Goal: Task Accomplishment & Management: Complete application form

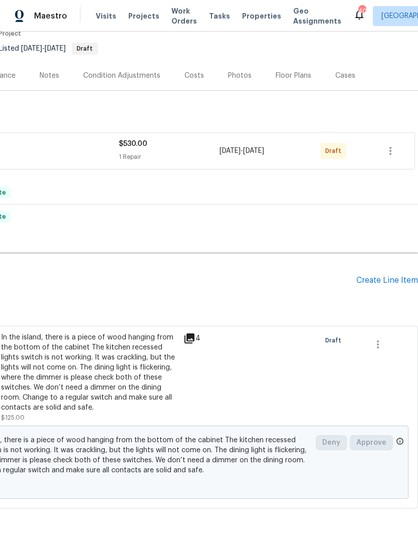
scroll to position [91, 148]
click at [368, 281] on div "Create Line Item" at bounding box center [387, 281] width 62 height 10
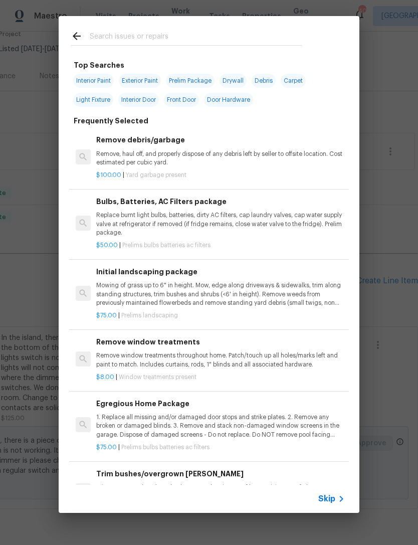
click at [146, 32] on input "text" at bounding box center [196, 37] width 212 height 15
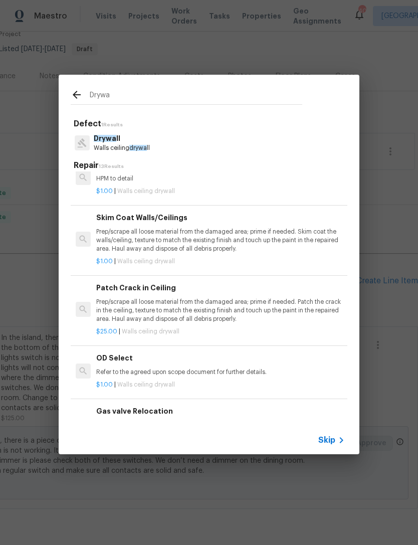
scroll to position [344, -1]
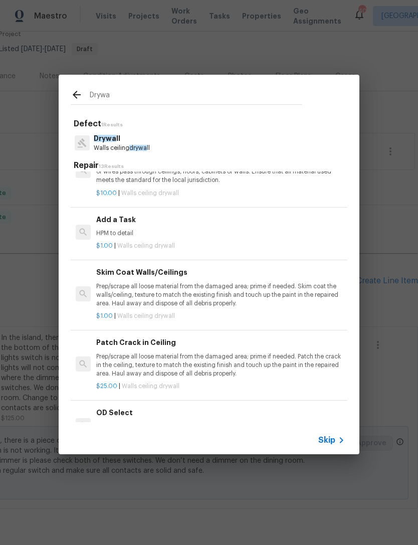
click at [134, 95] on input "Drywa" at bounding box center [196, 96] width 212 height 15
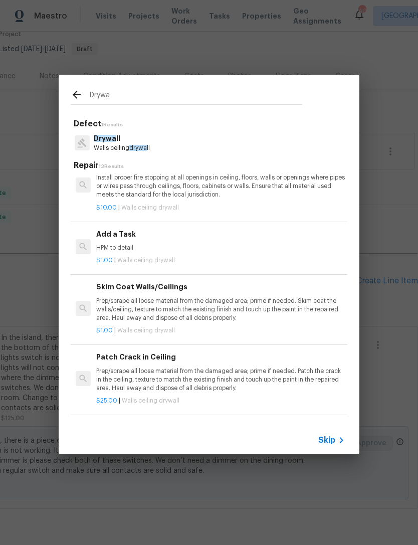
scroll to position [301, 0]
type input "D"
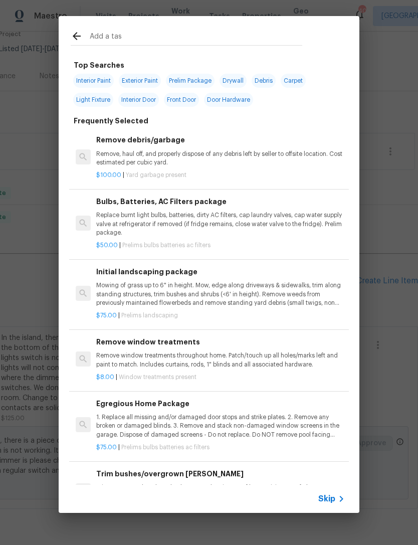
type input "Add a task"
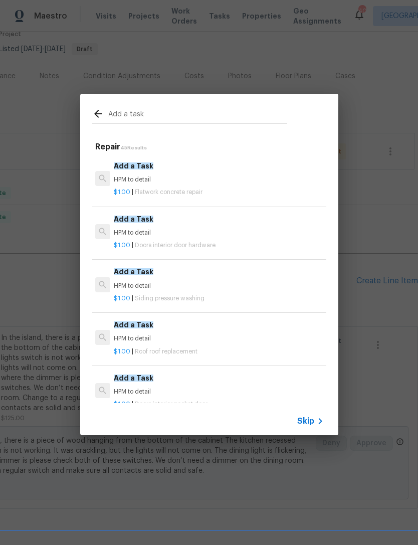
click at [142, 166] on span "Add a Task" at bounding box center [134, 165] width 40 height 7
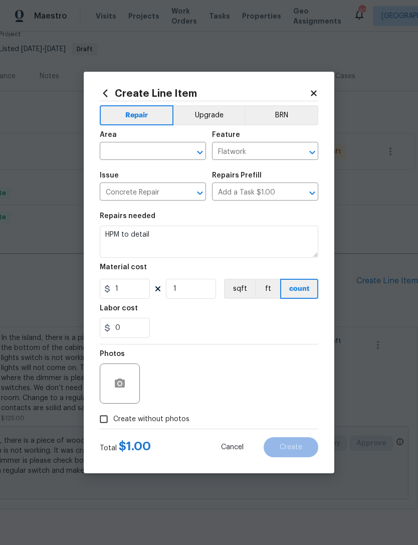
click at [302, 153] on icon "Clear" at bounding box center [299, 152] width 10 height 10
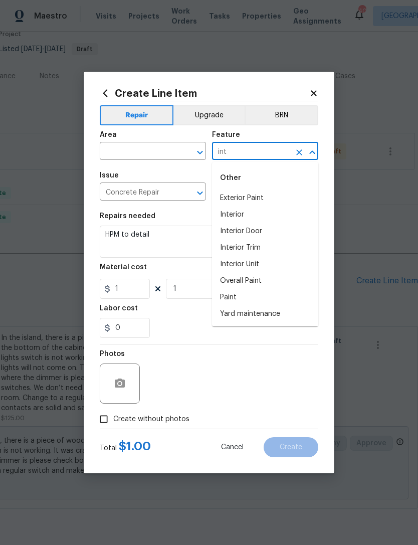
click at [243, 212] on li "Interior" at bounding box center [265, 214] width 106 height 17
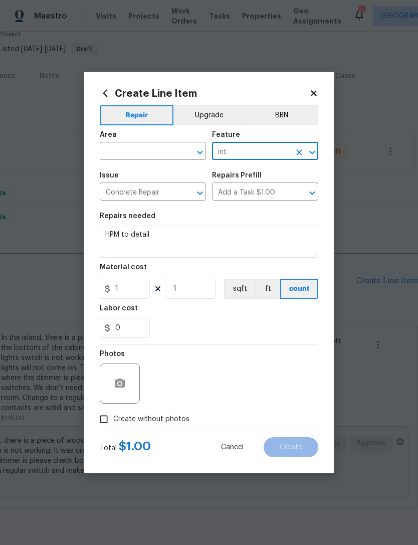
type input "Interior"
click at [202, 194] on icon "Open" at bounding box center [200, 193] width 12 height 12
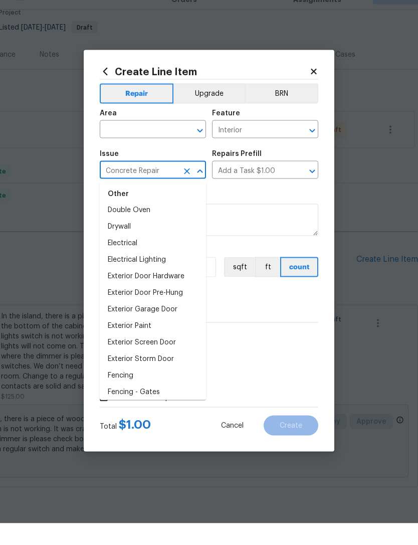
scroll to position [449, 0]
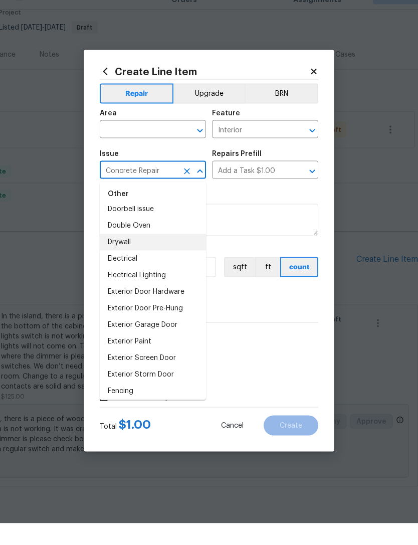
click at [128, 256] on li "Drywall" at bounding box center [153, 264] width 106 height 17
type input "Drywall"
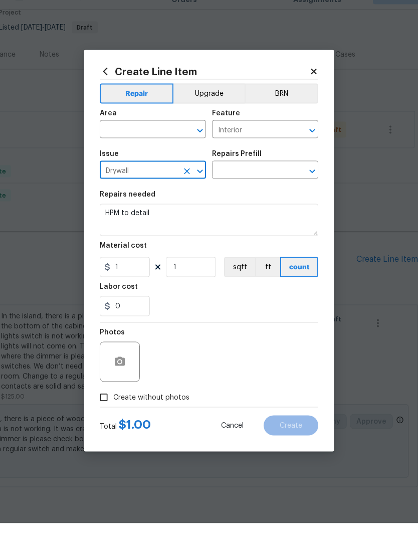
click at [198, 150] on icon "Open" at bounding box center [200, 152] width 6 height 4
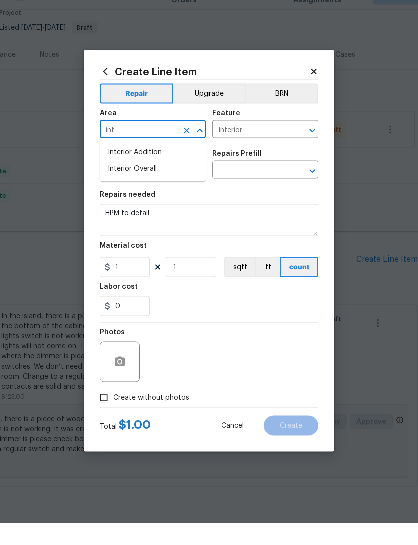
click at [145, 182] on li "Interior Overall" at bounding box center [153, 190] width 106 height 17
type input "Interior Overall"
click at [306, 187] on icon "Open" at bounding box center [312, 193] width 12 height 12
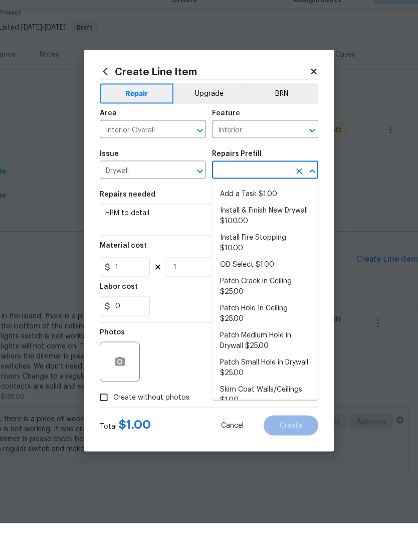
click at [253, 207] on li "Add a Task $1.00" at bounding box center [265, 215] width 106 height 17
type input "Add a Task $1.00"
type input "Walls and Ceiling"
type input "Add a Task $1.00"
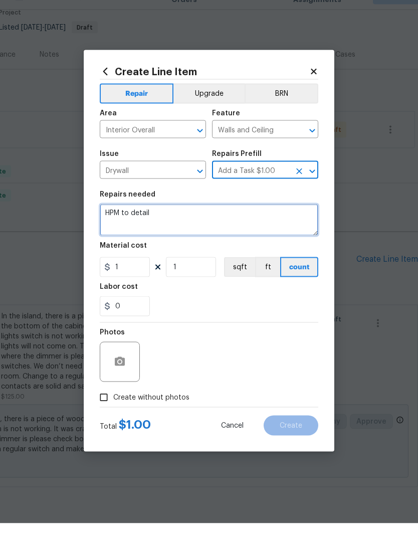
click at [176, 225] on textarea "HPM to detail" at bounding box center [209, 241] width 218 height 32
type textarea "H"
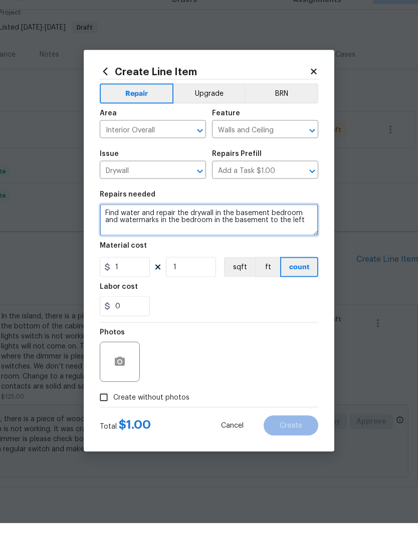
type textarea "Find water and repair the drywall in the basement bedroom and watermarks in the…"
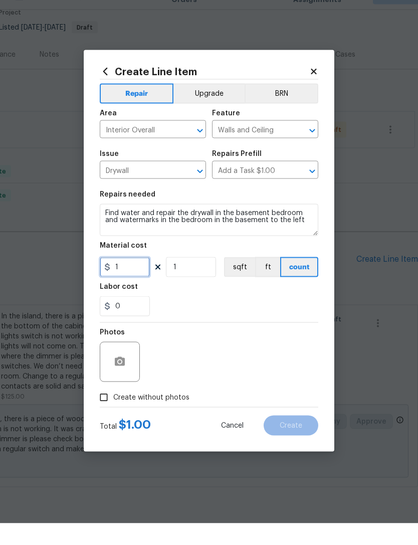
click at [138, 279] on input "1" at bounding box center [125, 289] width 50 height 20
type input "400"
click at [217, 346] on div "Photos" at bounding box center [209, 376] width 218 height 65
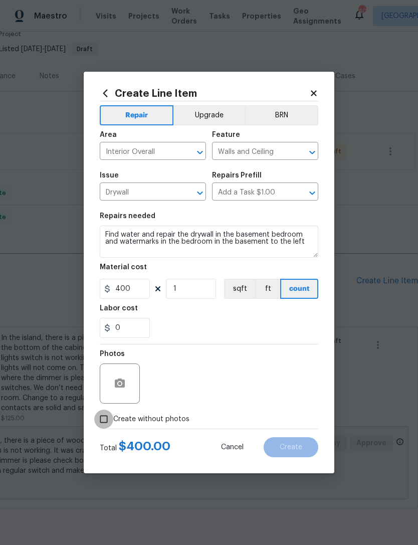
click at [105, 421] on input "Create without photos" at bounding box center [103, 418] width 19 height 19
checkbox input "true"
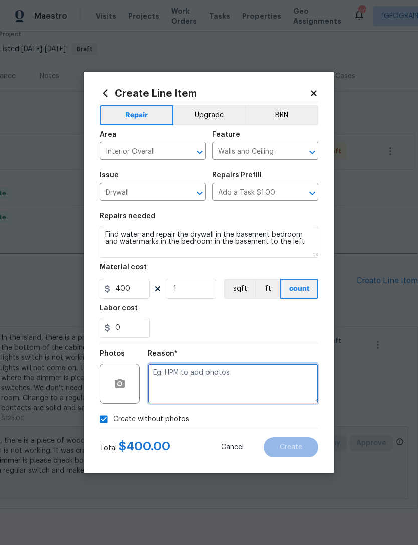
click at [194, 376] on textarea at bounding box center [233, 383] width 170 height 40
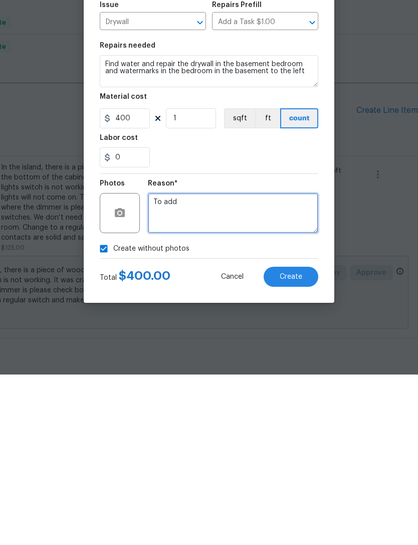
type textarea "To add"
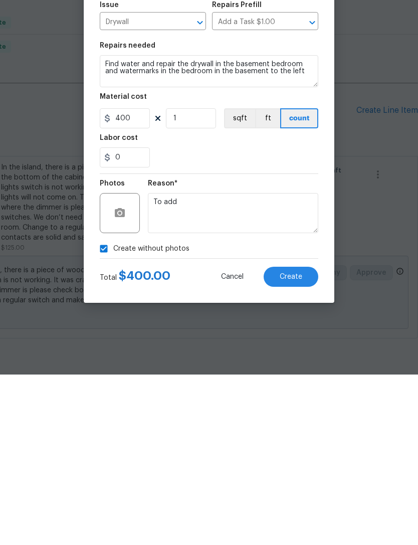
click at [295, 443] on span "Create" at bounding box center [291, 447] width 23 height 8
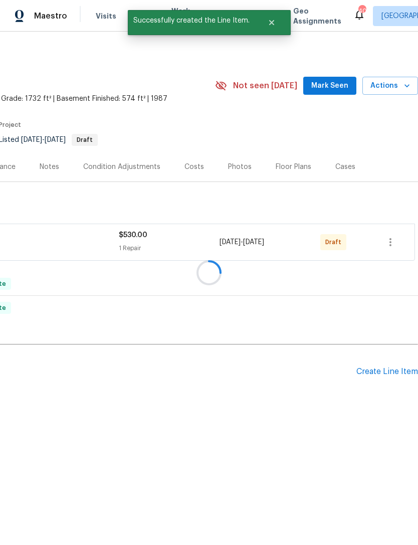
scroll to position [0, 0]
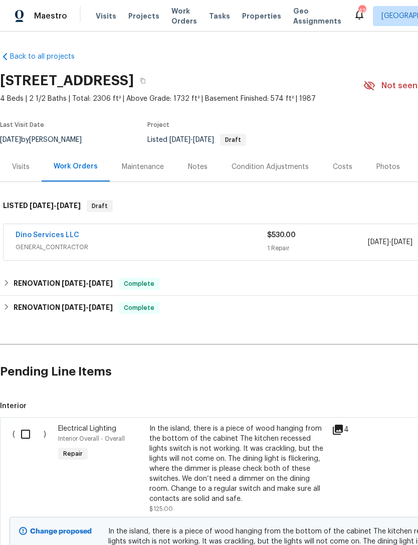
click at [33, 434] on input "checkbox" at bounding box center [29, 433] width 29 height 21
checkbox input "true"
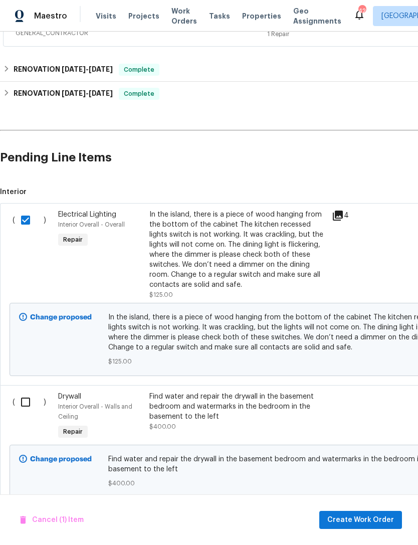
scroll to position [213, 0]
click at [30, 404] on input "checkbox" at bounding box center [29, 402] width 29 height 21
checkbox input "true"
click at [365, 517] on span "Create Work Order" at bounding box center [360, 520] width 67 height 13
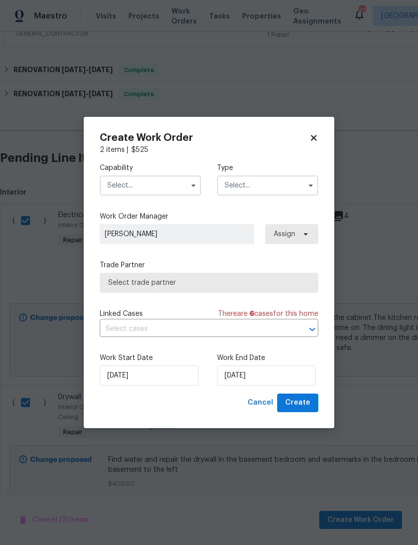
click at [174, 185] on input "text" at bounding box center [150, 185] width 101 height 20
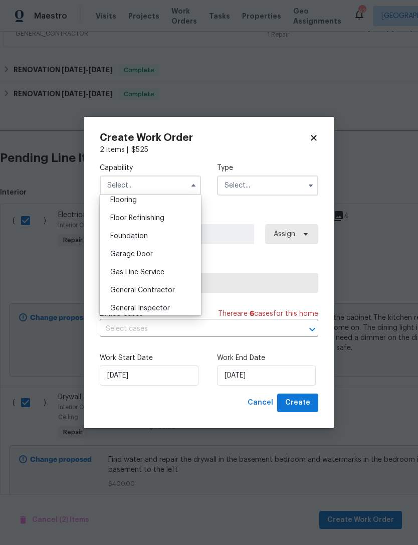
scroll to position [410, 0]
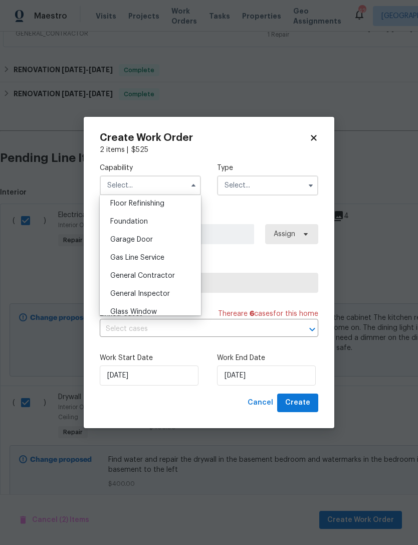
click at [157, 275] on span "General Contractor" at bounding box center [142, 275] width 65 height 7
type input "General Contractor"
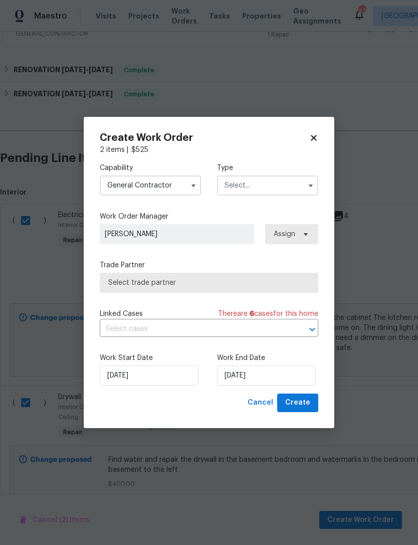
click at [275, 183] on input "text" at bounding box center [267, 185] width 101 height 20
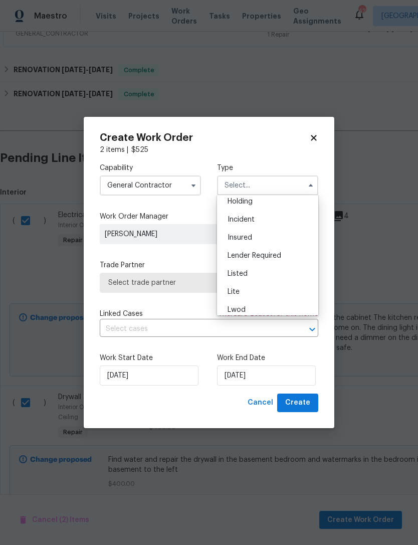
scroll to position [41, 0]
click at [243, 273] on span "Listed" at bounding box center [237, 274] width 20 height 7
type input "Listed"
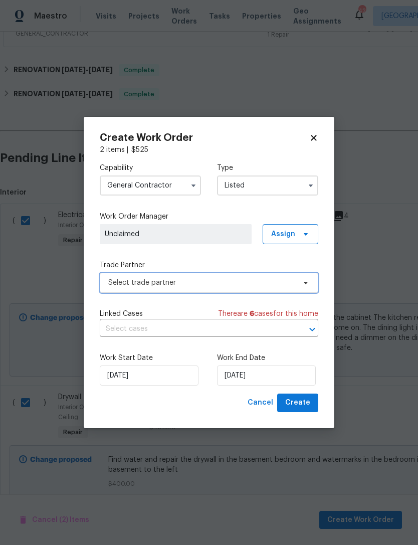
click at [305, 278] on span "Select trade partner" at bounding box center [209, 283] width 218 height 20
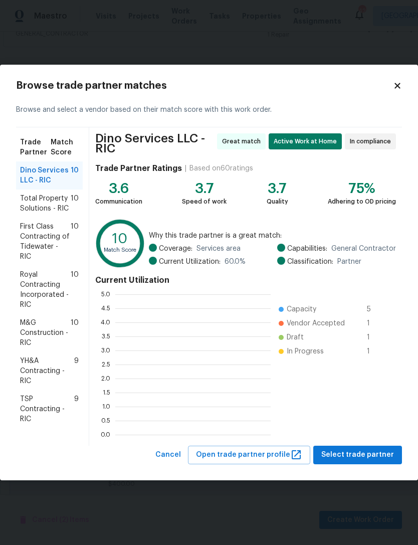
scroll to position [140, 155]
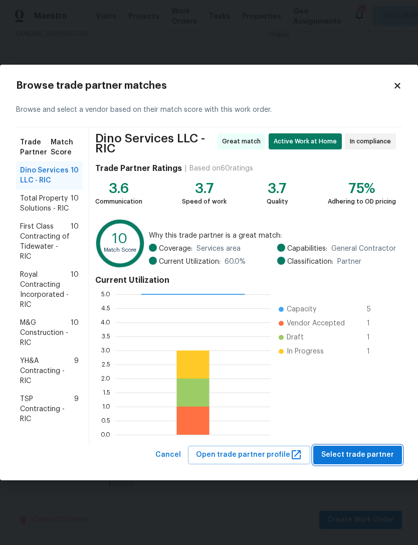
click at [355, 449] on span "Select trade partner" at bounding box center [357, 454] width 73 height 13
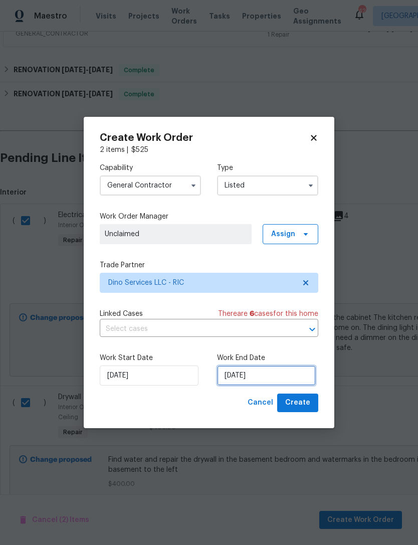
click at [268, 371] on input "[DATE]" at bounding box center [266, 375] width 99 height 20
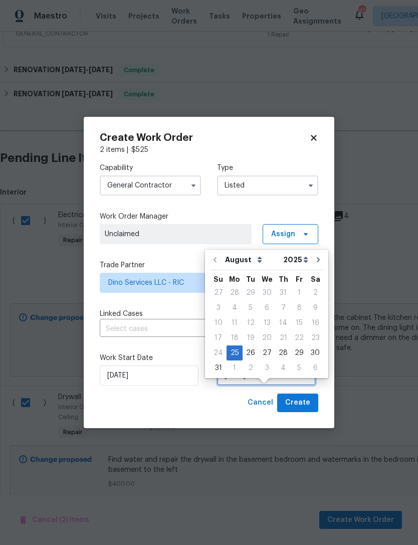
scroll to position [19, 0]
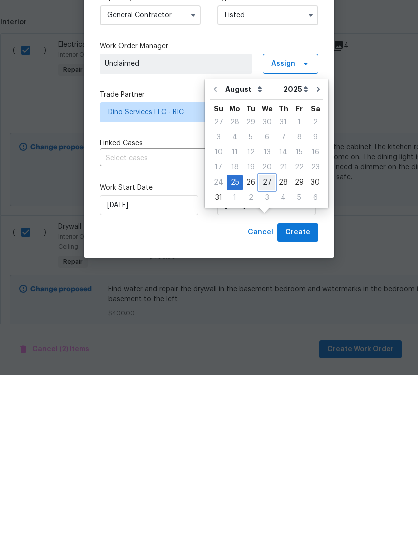
click at [267, 346] on div "27" at bounding box center [267, 353] width 17 height 14
type input "[DATE]"
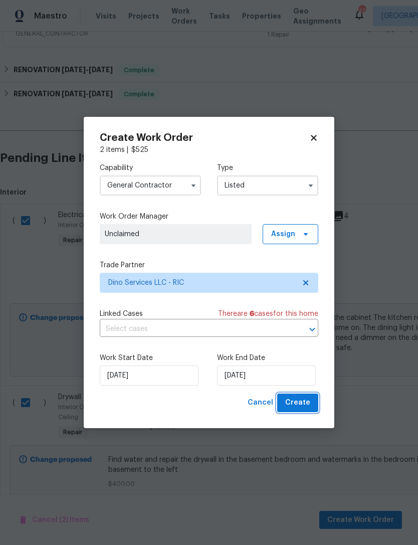
click at [292, 401] on span "Create" at bounding box center [297, 402] width 25 height 13
checkbox input "false"
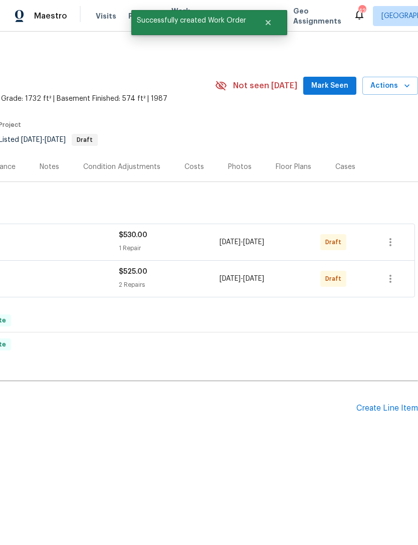
scroll to position [0, 148]
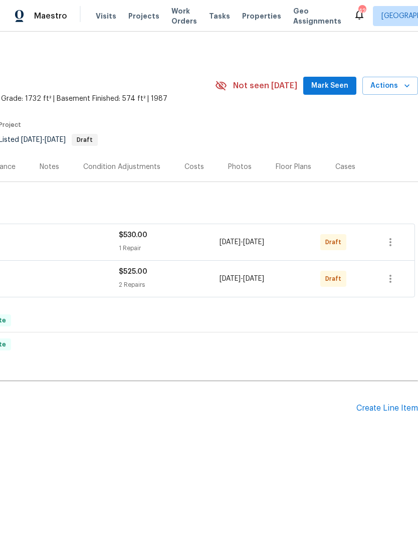
click at [339, 83] on span "Mark Seen" at bounding box center [329, 86] width 37 height 13
click at [393, 232] on button "button" at bounding box center [390, 242] width 24 height 24
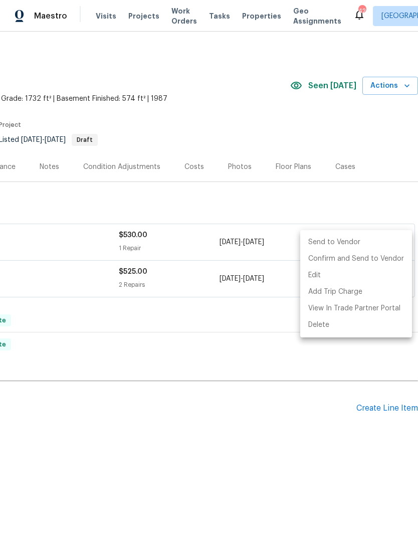
click at [352, 240] on li "Send to Vendor" at bounding box center [356, 242] width 112 height 17
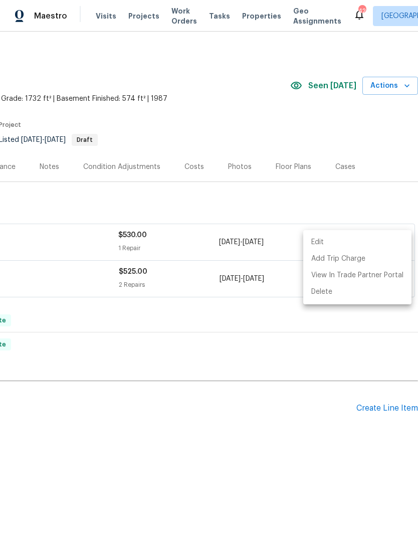
click at [339, 330] on div at bounding box center [209, 272] width 418 height 545
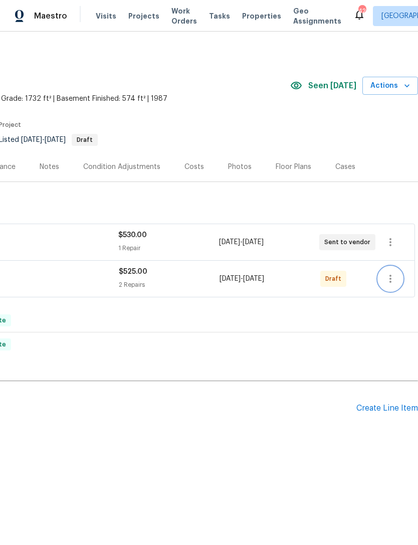
click at [395, 277] on icon "button" at bounding box center [390, 279] width 12 height 12
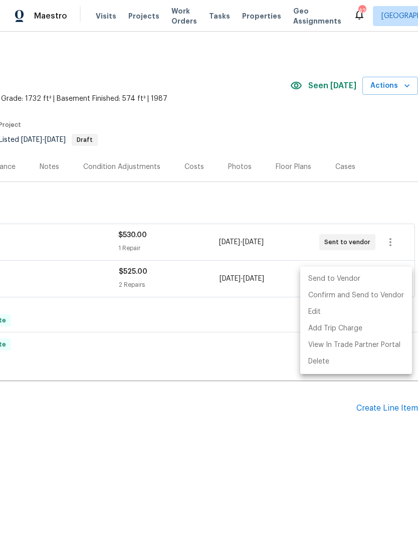
click at [345, 275] on li "Send to Vendor" at bounding box center [356, 279] width 112 height 17
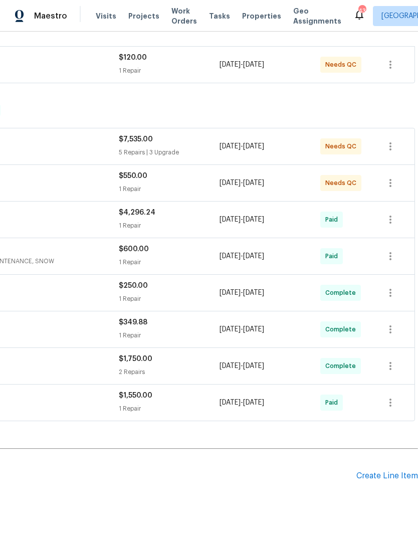
scroll to position [177, 148]
click at [149, 147] on div "5 Repairs | 3 Upgrade" at bounding box center [169, 152] width 101 height 10
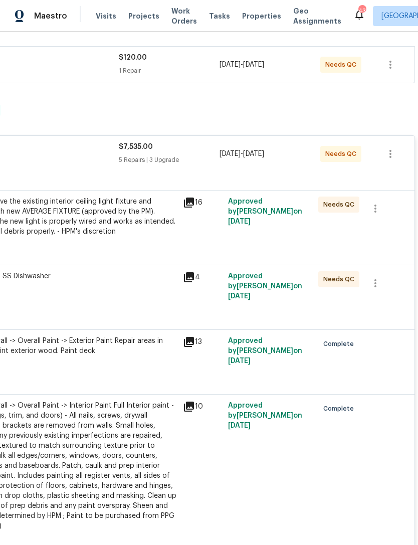
click at [163, 215] on div "#sala - Remove the existing interior ceiling light fixture and replace it with …" at bounding box center [66, 216] width 219 height 40
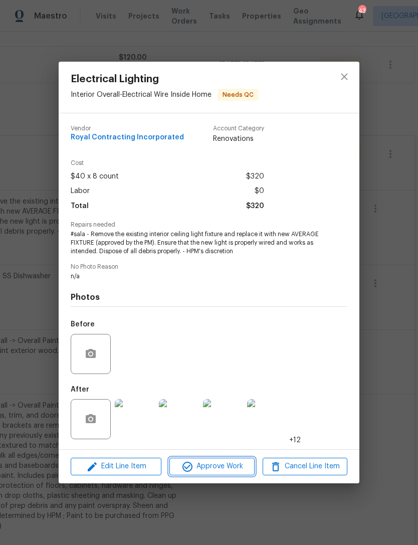
click at [219, 466] on span "Approve Work" at bounding box center [211, 466] width 79 height 13
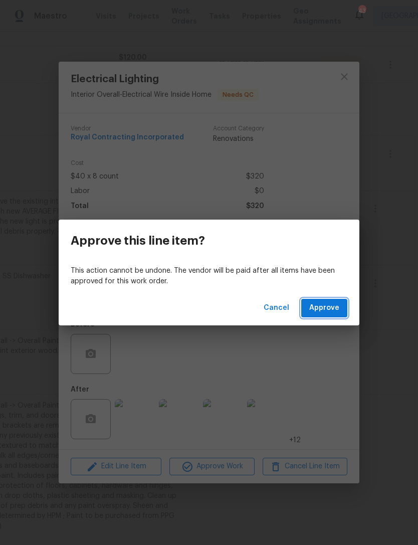
click at [316, 303] on span "Approve" at bounding box center [324, 308] width 30 height 13
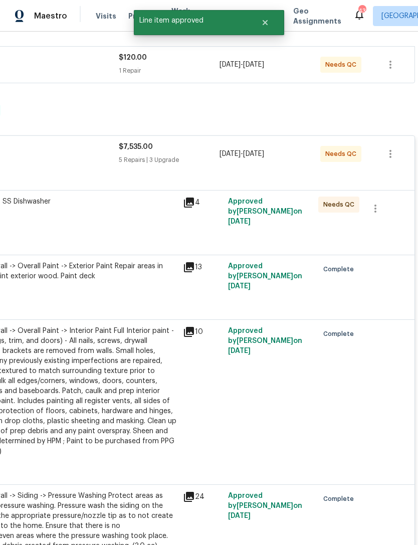
click at [171, 207] on div "#sala - Install SS Dishwasher $450.00" at bounding box center [66, 206] width 219 height 20
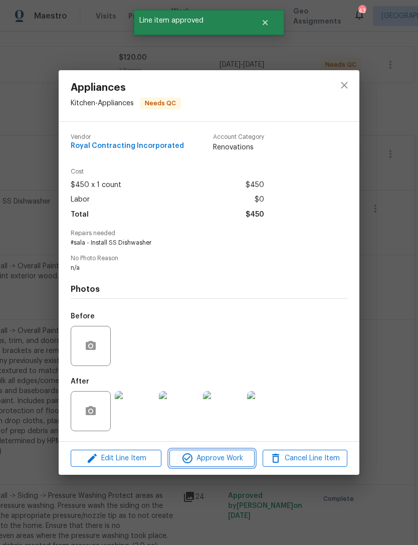
click at [208, 459] on span "Approve Work" at bounding box center [211, 458] width 79 height 13
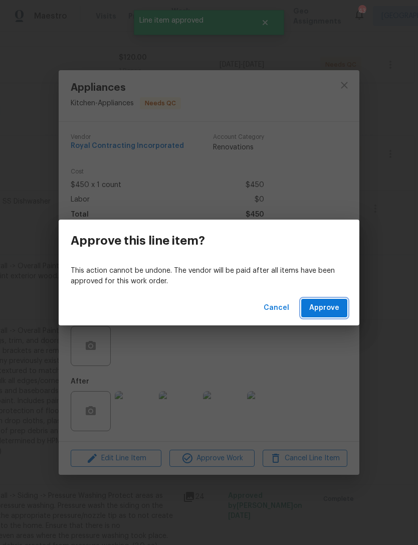
click at [322, 308] on span "Approve" at bounding box center [324, 308] width 30 height 13
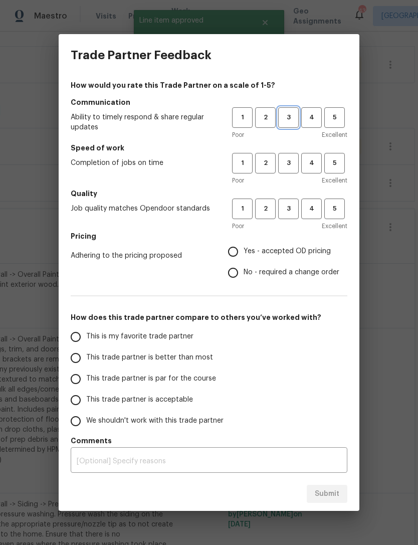
click at [294, 119] on span "3" at bounding box center [288, 118] width 19 height 12
click at [288, 164] on span "3" at bounding box center [288, 163] width 19 height 12
click at [297, 197] on h5 "Quality" at bounding box center [209, 193] width 277 height 10
click at [292, 206] on span "3" at bounding box center [288, 209] width 19 height 12
click at [236, 249] on input "Yes - accepted OD pricing" at bounding box center [232, 251] width 21 height 21
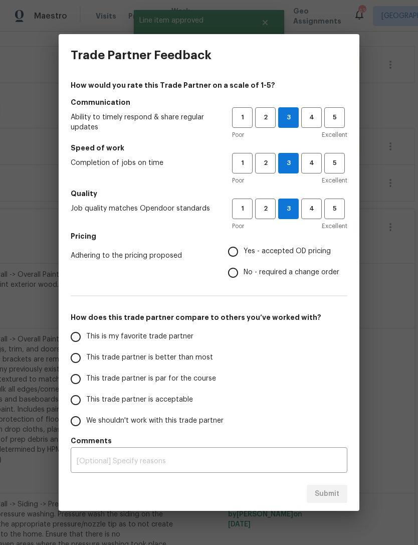
radio input "true"
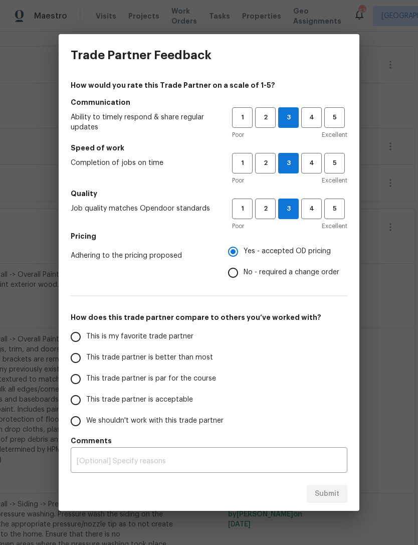
click at [78, 375] on input "This trade partner is par for the course" at bounding box center [75, 378] width 21 height 21
click at [338, 489] on span "Submit" at bounding box center [327, 493] width 25 height 13
radio input "true"
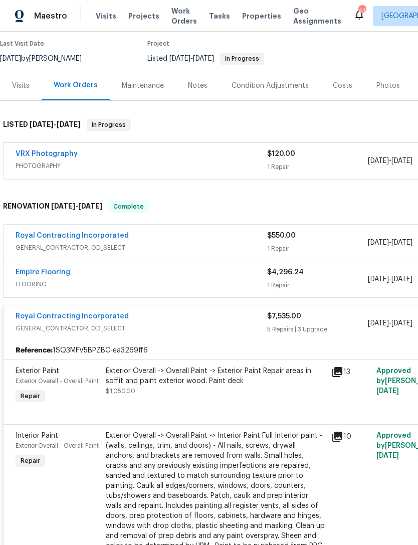
scroll to position [81, 0]
click at [235, 240] on div "Royal Contracting Incorporated" at bounding box center [141, 236] width 251 height 12
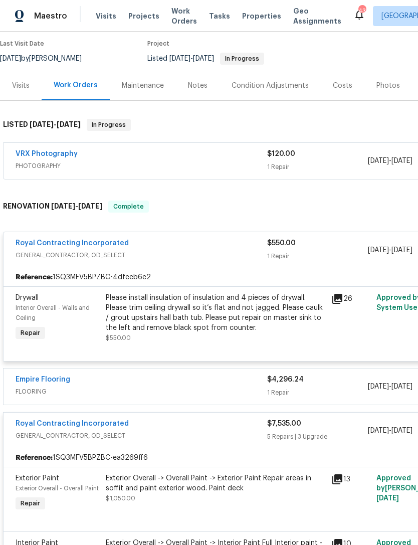
click at [265, 310] on div "Please install insulation of insulation and 4 pieces of drywall. Please trim ce…" at bounding box center [215, 313] width 219 height 40
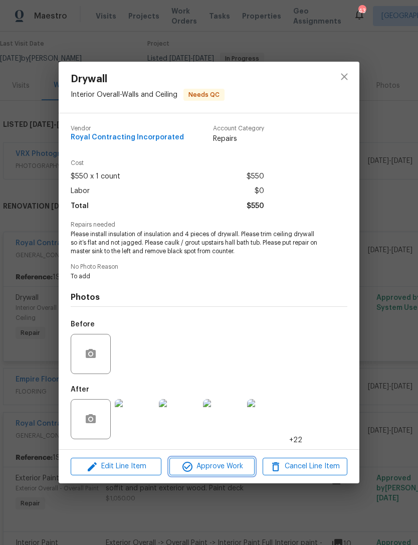
click at [214, 466] on span "Approve Work" at bounding box center [211, 466] width 79 height 13
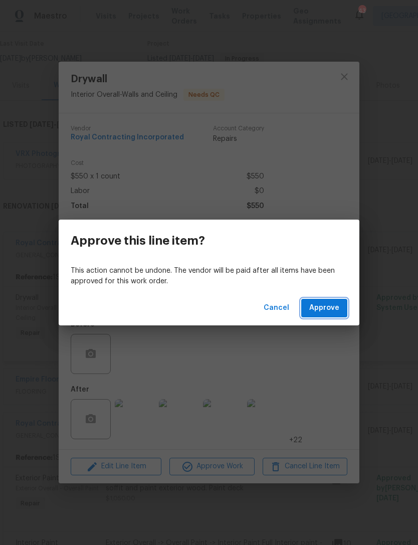
click at [331, 300] on button "Approve" at bounding box center [324, 308] width 46 height 19
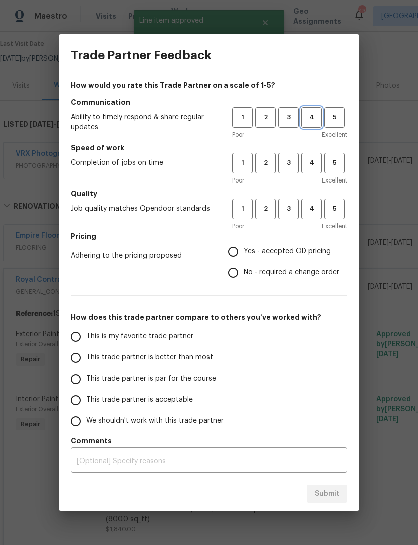
click at [311, 121] on span "4" at bounding box center [311, 118] width 19 height 12
click at [309, 170] on button "4" at bounding box center [311, 163] width 21 height 21
click at [311, 205] on span "4" at bounding box center [311, 209] width 19 height 12
click at [237, 246] on input "Yes - accepted OD pricing" at bounding box center [232, 251] width 21 height 21
radio input "true"
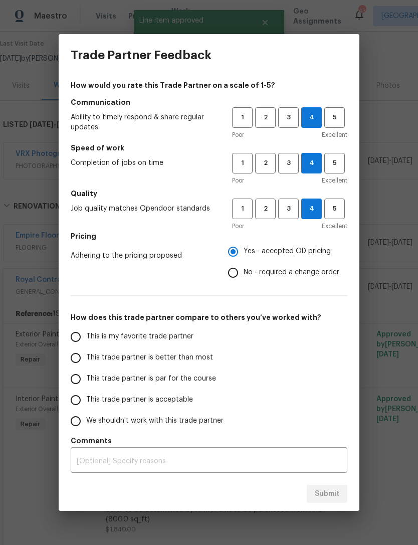
click at [82, 377] on input "This trade partner is par for the course" at bounding box center [75, 378] width 21 height 21
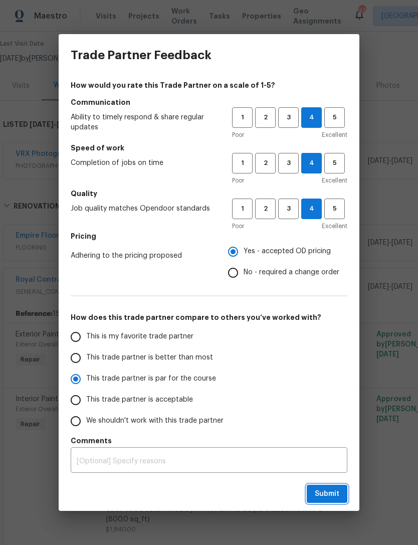
click at [330, 488] on span "Submit" at bounding box center [327, 493] width 25 height 13
radio input "true"
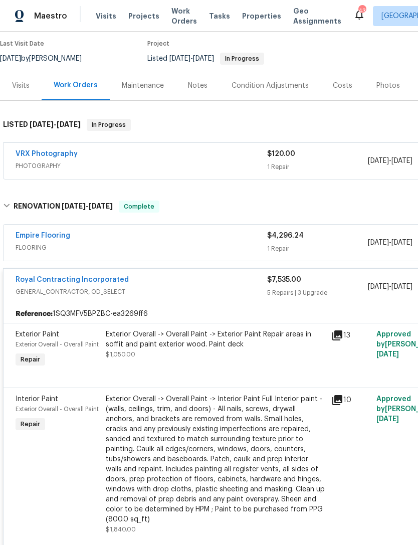
radio input "false"
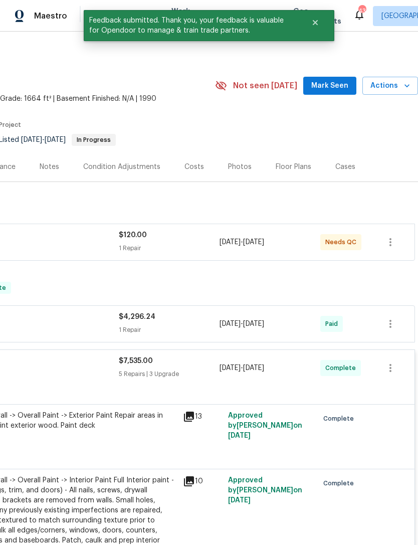
scroll to position [0, 148]
click at [205, 231] on div "$120.00" at bounding box center [169, 235] width 101 height 10
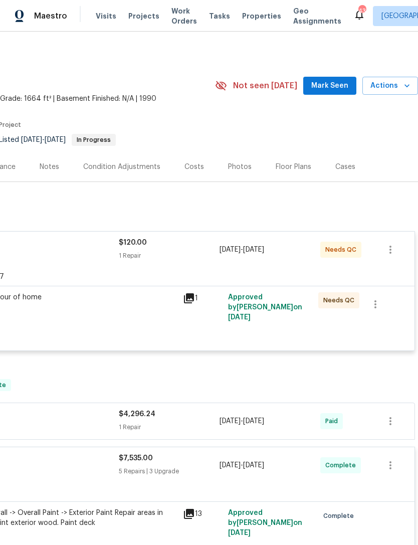
click at [143, 301] on div "Capture 3D tour of home" at bounding box center [66, 297] width 219 height 10
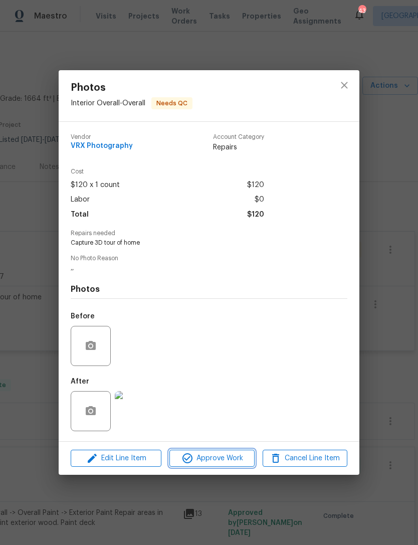
click at [205, 460] on span "Approve Work" at bounding box center [211, 458] width 79 height 13
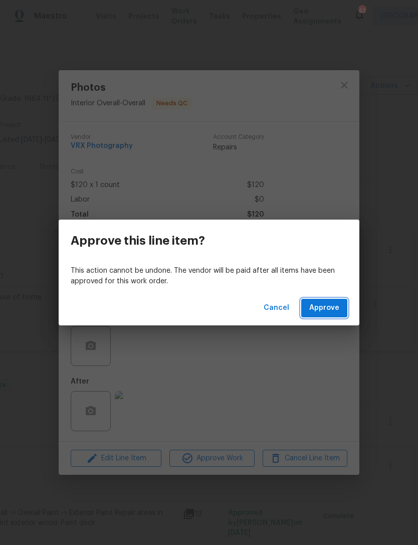
click at [312, 313] on span "Approve" at bounding box center [324, 308] width 30 height 13
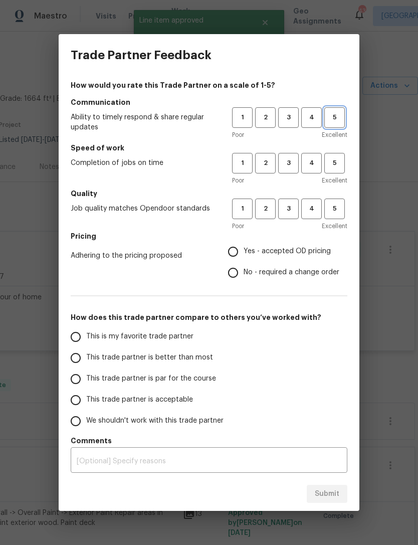
click at [339, 117] on span "5" at bounding box center [334, 118] width 19 height 12
click at [333, 160] on span "5" at bounding box center [334, 163] width 19 height 12
click at [332, 204] on span "5" at bounding box center [334, 209] width 19 height 12
click at [236, 249] on input "Yes - accepted OD pricing" at bounding box center [232, 251] width 21 height 21
radio input "true"
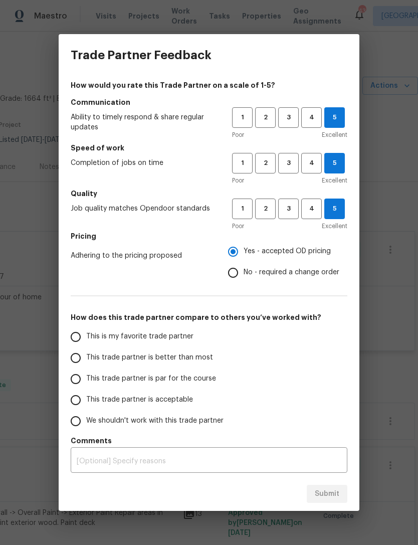
click at [77, 380] on input "This trade partner is par for the course" at bounding box center [75, 378] width 21 height 21
click at [331, 487] on button "Submit" at bounding box center [327, 493] width 41 height 19
radio input "true"
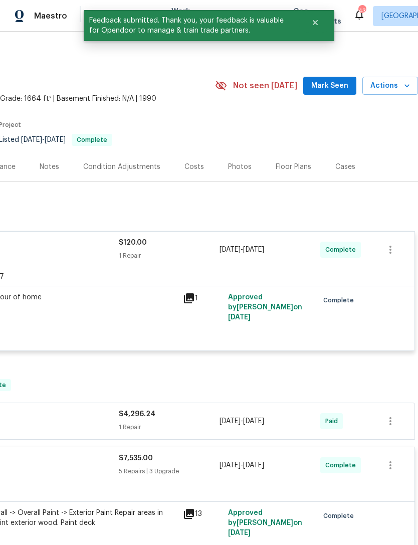
click at [333, 83] on span "Mark Seen" at bounding box center [329, 86] width 37 height 13
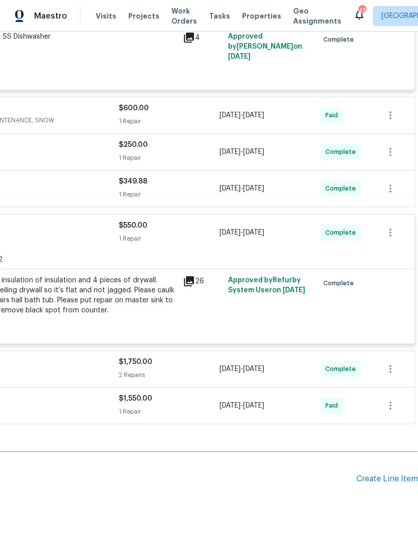
scroll to position [1189, 148]
click at [381, 474] on div "Create Line Item" at bounding box center [387, 479] width 62 height 10
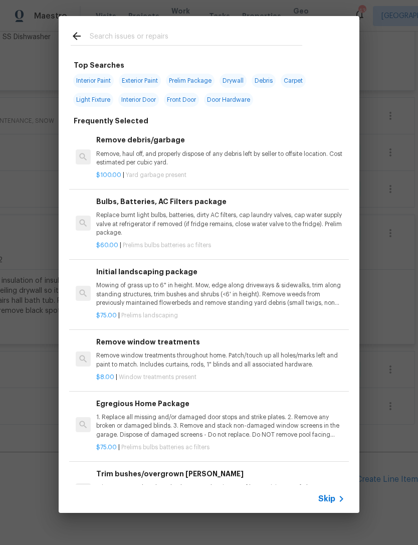
click at [180, 43] on input "text" at bounding box center [196, 37] width 212 height 15
type input "Add"
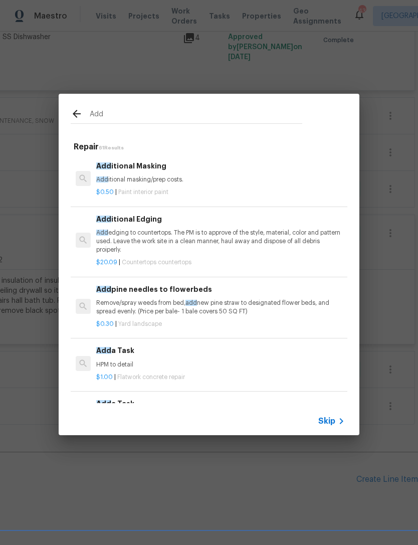
click at [110, 345] on h6 "Add a Task" at bounding box center [220, 350] width 248 height 11
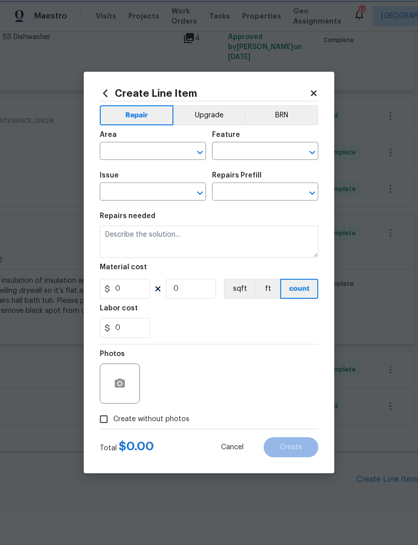
type input "Flatwork"
type input "Concrete Repair"
type input "Add a Task $1.00"
type textarea "HPM to detail"
type input "1"
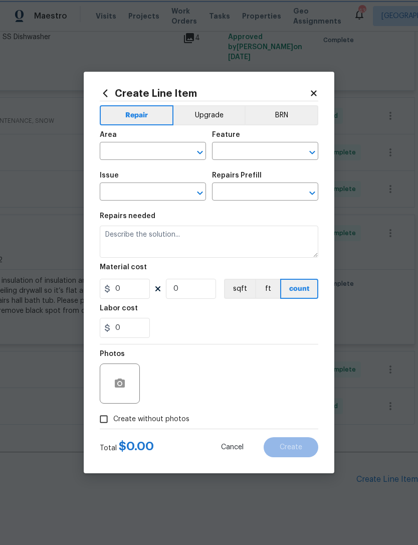
type input "1"
click at [170, 148] on input "text" at bounding box center [139, 152] width 78 height 16
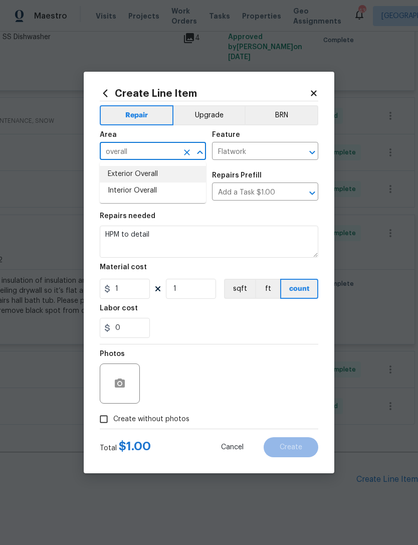
click at [145, 175] on li "Exterior Overall" at bounding box center [153, 174] width 106 height 17
type input "Exterior Overall"
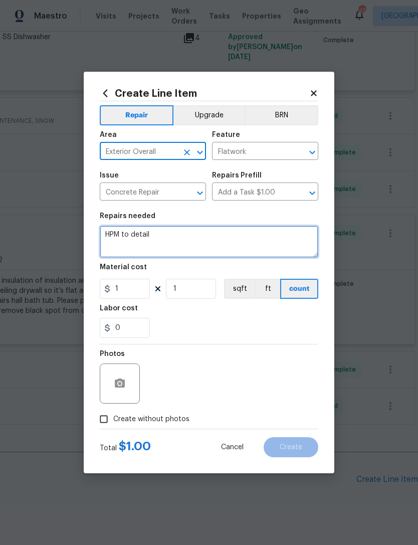
click at [139, 240] on textarea "HPM to detail" at bounding box center [209, 241] width 218 height 32
click at [195, 189] on icon "Open" at bounding box center [200, 193] width 12 height 12
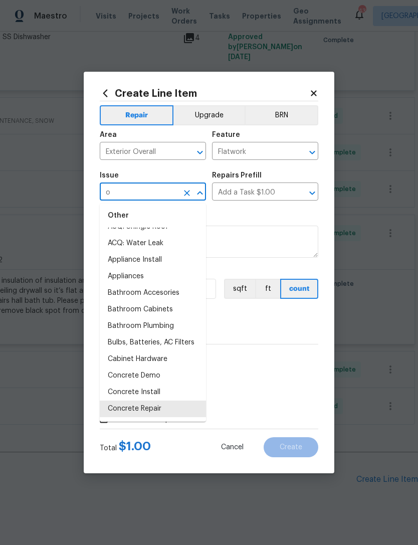
scroll to position [0, 0]
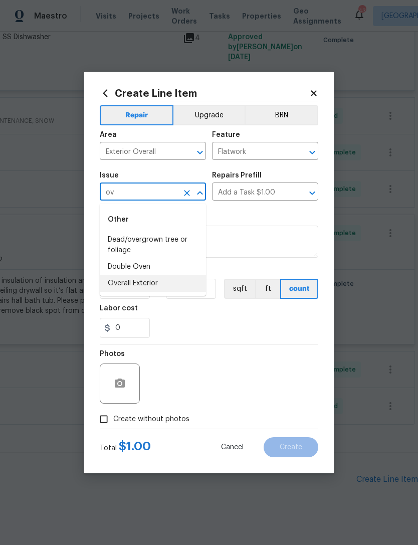
click at [141, 281] on li "Overall Exterior" at bounding box center [153, 283] width 106 height 17
type input "Overall Exterior"
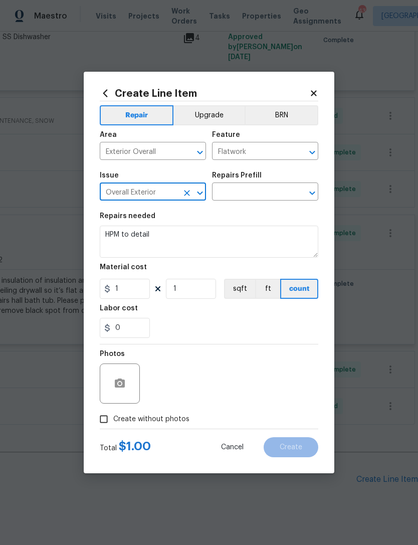
click at [304, 147] on button "Clear" at bounding box center [299, 152] width 14 height 14
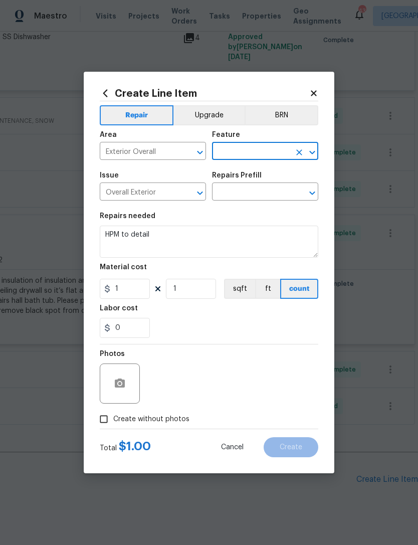
click at [303, 145] on div at bounding box center [305, 152] width 26 height 14
click at [304, 146] on button "Clear" at bounding box center [299, 152] width 14 height 14
click at [310, 149] on icon "Open" at bounding box center [312, 152] width 12 height 12
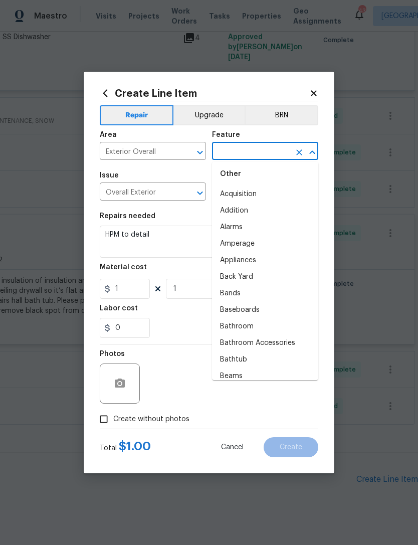
scroll to position [128, 0]
click at [249, 275] on li "Back Yard" at bounding box center [265, 276] width 106 height 17
type input "Back Yard"
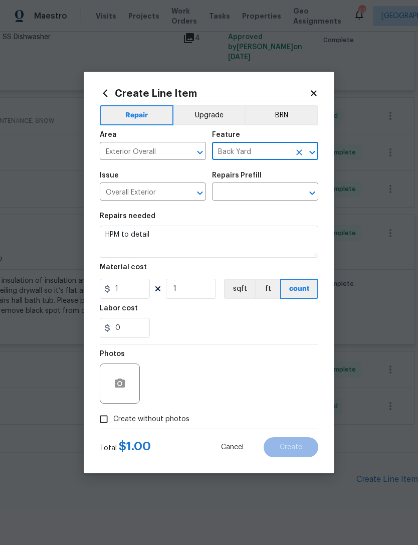
click at [303, 183] on div "Repairs Prefill" at bounding box center [265, 178] width 106 height 13
click at [309, 193] on icon "Open" at bounding box center [312, 193] width 12 height 12
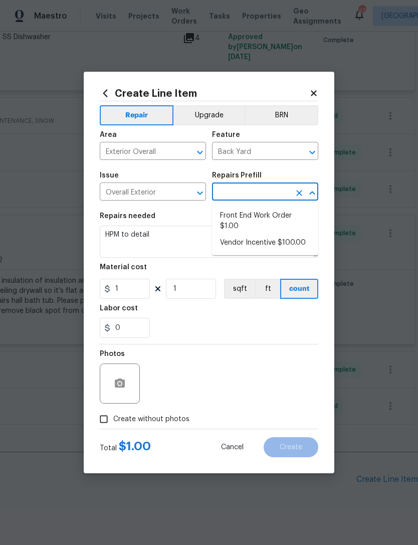
click at [250, 215] on li "Front End Work Order $1.00" at bounding box center [265, 220] width 106 height 27
type input "Front End Work Order $1.00"
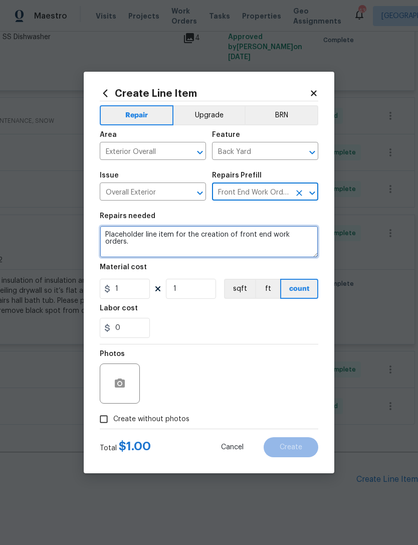
click at [300, 237] on textarea "Placeholder line item for the creation of front end work orders." at bounding box center [209, 241] width 218 height 32
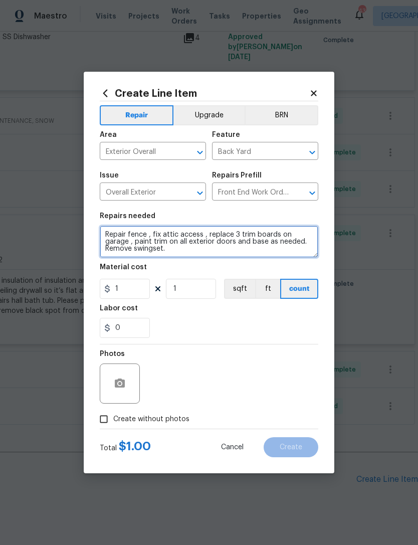
type textarea "Repair fence , fix attic access , replace 3 trim boards on garage , paint trim …"
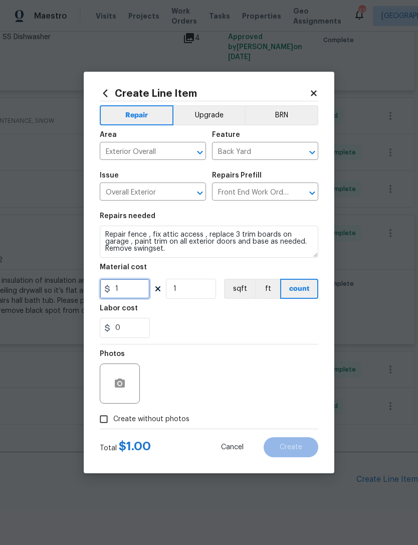
click at [128, 296] on input "1" at bounding box center [125, 289] width 50 height 20
type input "0"
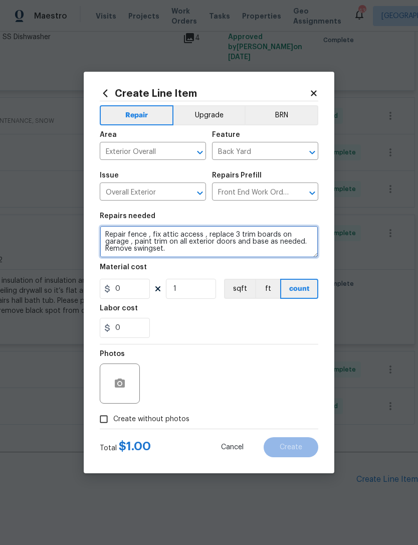
click at [153, 243] on textarea "Repair fence , fix attic access , replace 3 trim boards on garage , paint trim …" at bounding box center [209, 241] width 218 height 32
click at [150, 250] on textarea "Repair fence , fix attic access , replace 3 trim boards on garage , paint trim …" at bounding box center [209, 241] width 218 height 32
type textarea "Repair fence , fix attic access , replace 3 trim boards on garage , paint trim …"
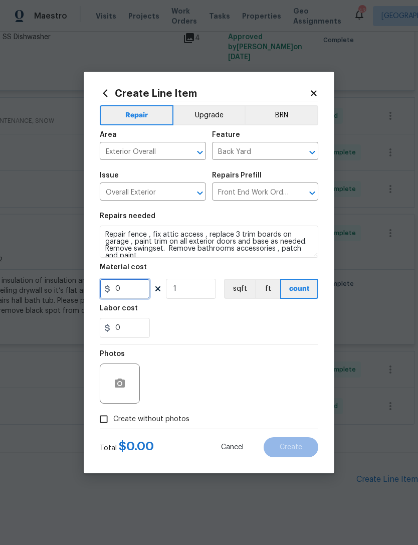
click at [137, 287] on input "0" at bounding box center [125, 289] width 50 height 20
type input "650"
click at [199, 295] on input "1" at bounding box center [191, 289] width 50 height 20
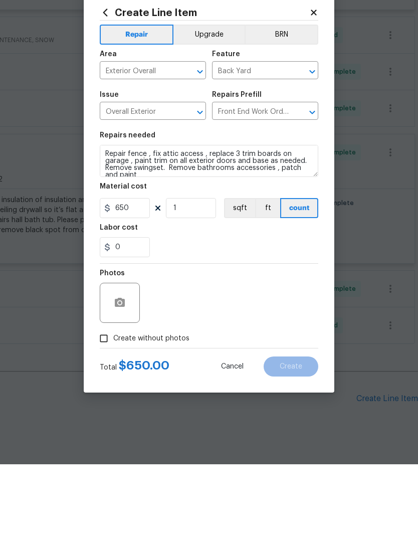
click at [107, 409] on input "Create without photos" at bounding box center [103, 418] width 19 height 19
checkbox input "true"
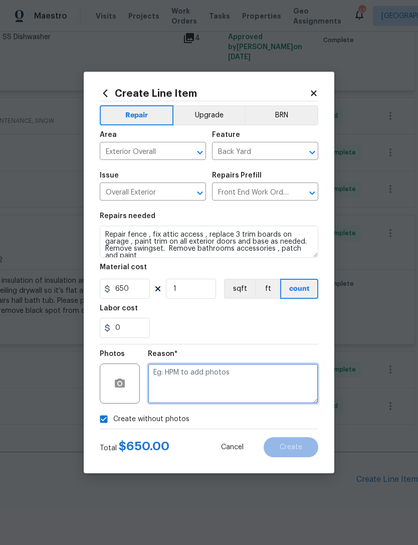
click at [196, 381] on textarea at bounding box center [233, 383] width 170 height 40
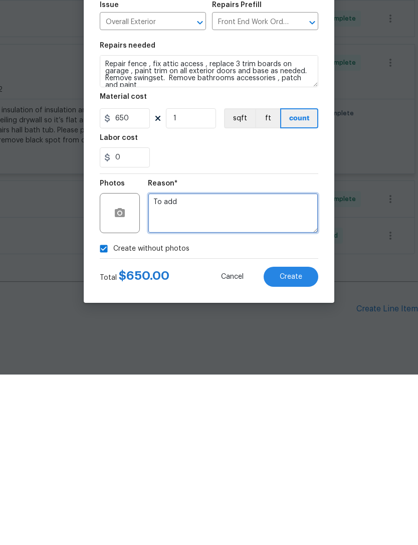
type textarea "To add"
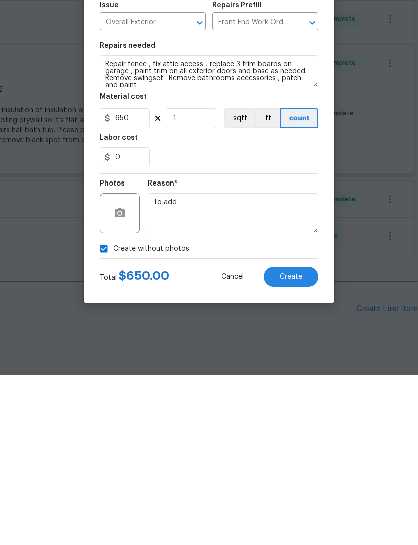
click at [292, 443] on span "Create" at bounding box center [291, 447] width 23 height 8
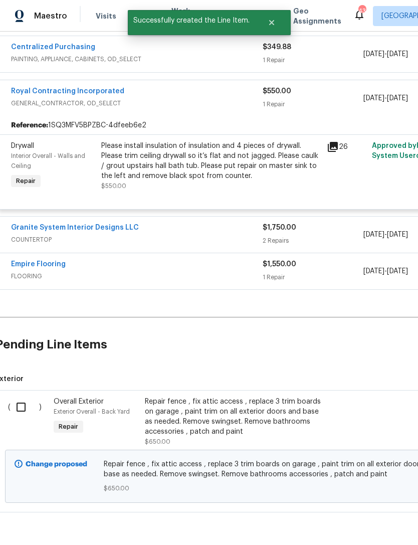
scroll to position [1324, 4]
click at [28, 396] on input "checkbox" at bounding box center [25, 406] width 29 height 21
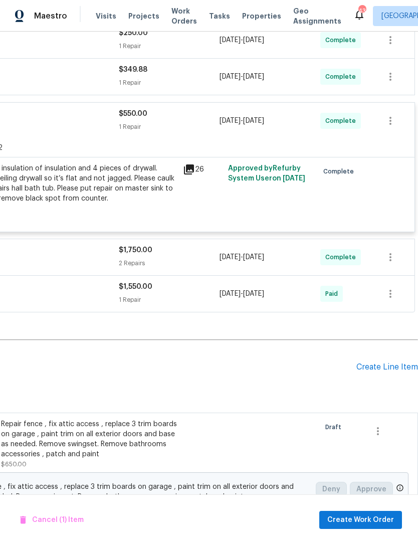
scroll to position [1301, 148]
click at [360, 518] on span "Create Work Order" at bounding box center [360, 520] width 67 height 13
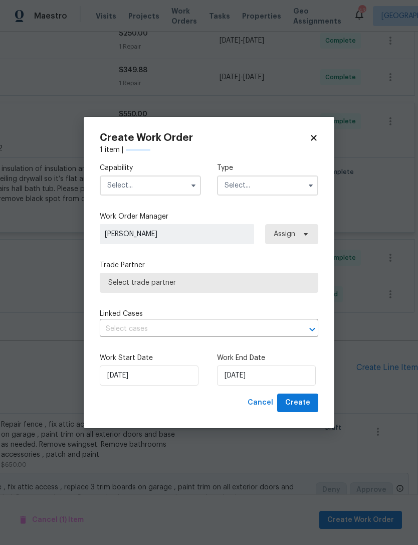
checkbox input "false"
click at [169, 181] on input "text" at bounding box center [150, 185] width 101 height 20
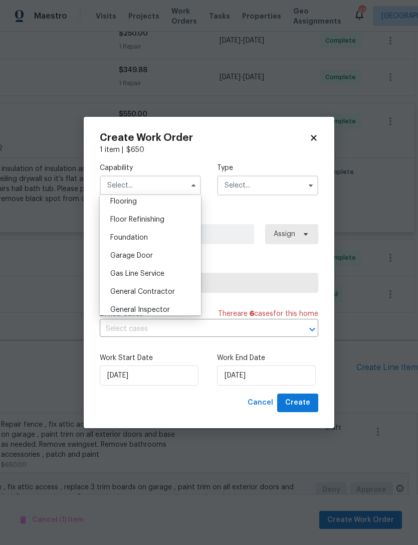
scroll to position [401, 0]
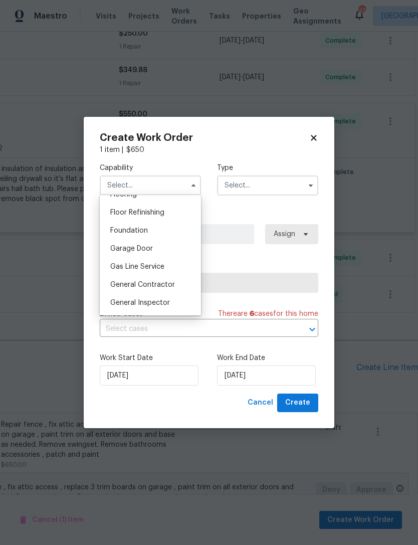
click at [156, 284] on span "General Contractor" at bounding box center [142, 284] width 65 height 7
type input "General Contractor"
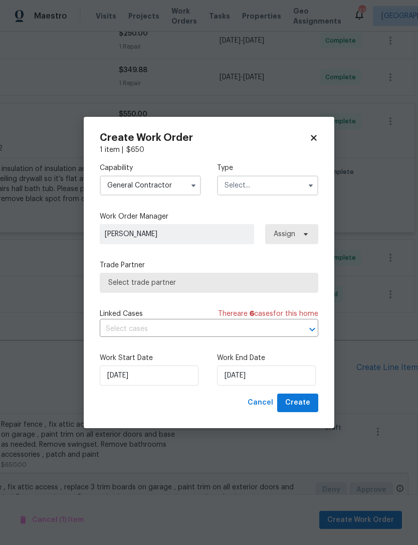
click at [279, 177] on input "text" at bounding box center [267, 185] width 101 height 20
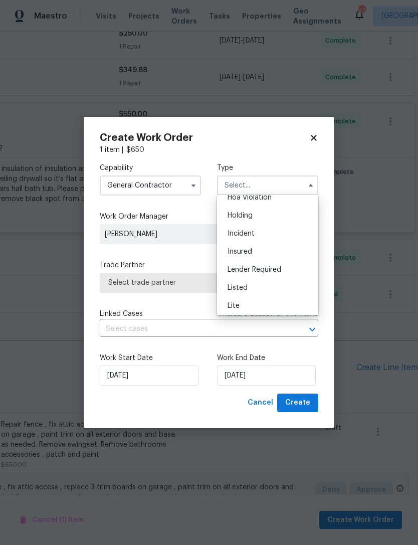
scroll to position [34, 0]
click at [236, 279] on span "Listed" at bounding box center [237, 281] width 20 height 7
type input "Listed"
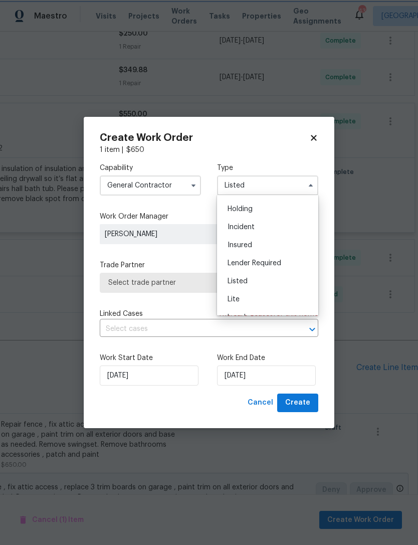
scroll to position [0, 0]
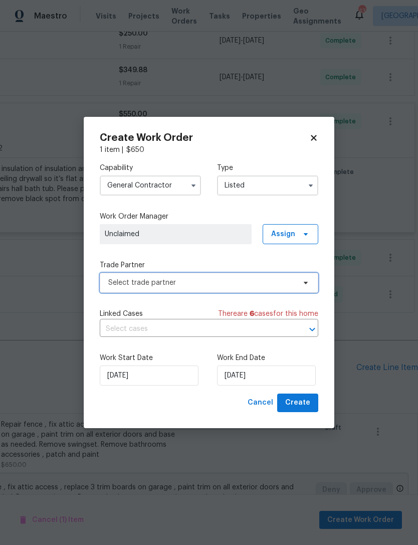
click at [304, 282] on icon at bounding box center [306, 283] width 4 height 3
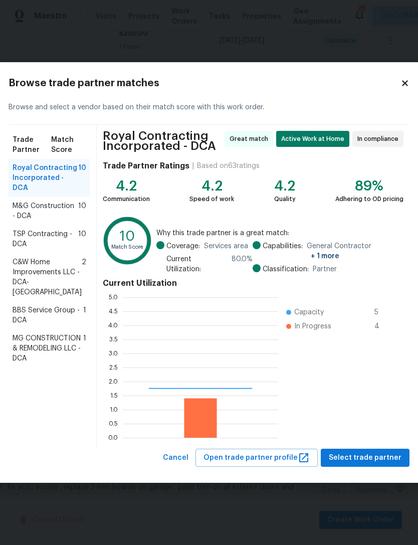
scroll to position [140, 155]
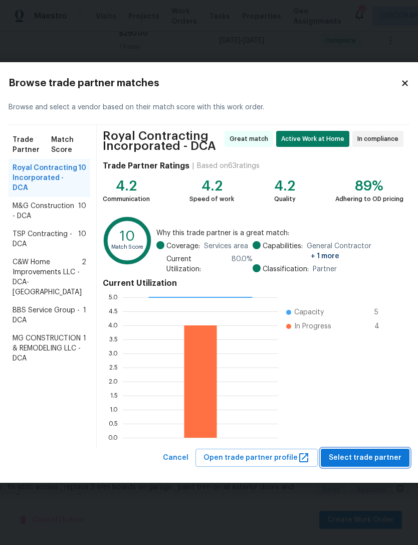
click at [356, 448] on button "Select trade partner" at bounding box center [365, 457] width 89 height 19
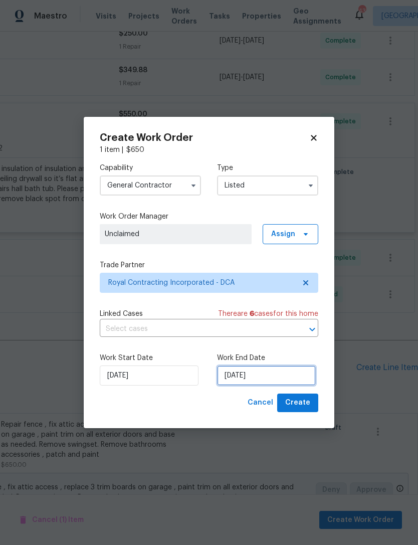
click at [264, 373] on input "[DATE]" at bounding box center [266, 375] width 99 height 20
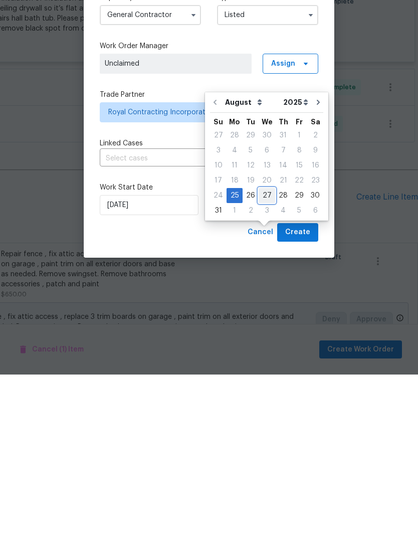
click at [267, 359] on div "27" at bounding box center [267, 366] width 17 height 14
type input "[DATE]"
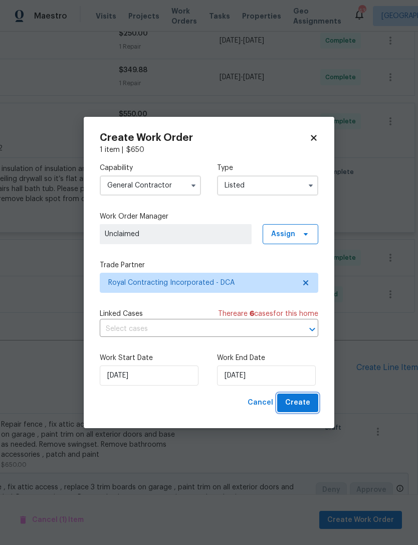
click at [301, 402] on span "Create" at bounding box center [297, 402] width 25 height 13
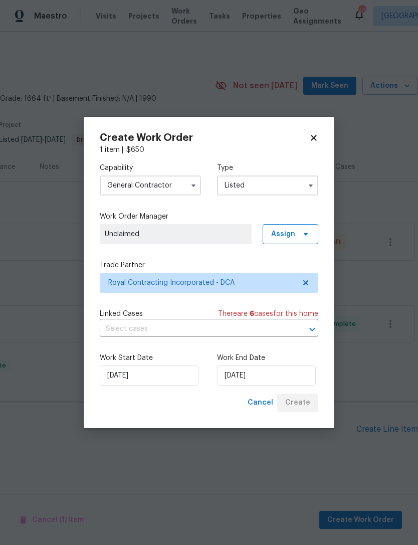
scroll to position [0, 148]
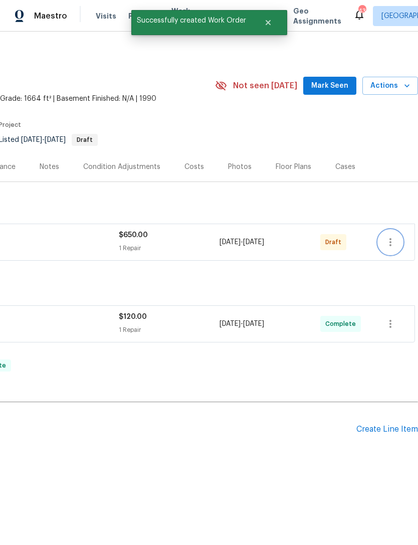
click at [389, 239] on icon "button" at bounding box center [390, 242] width 12 height 12
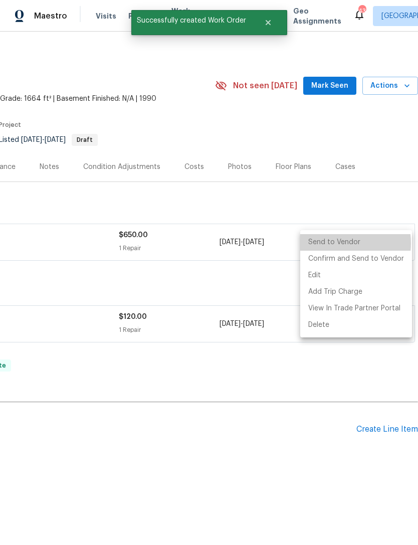
click at [336, 243] on li "Send to Vendor" at bounding box center [356, 242] width 112 height 17
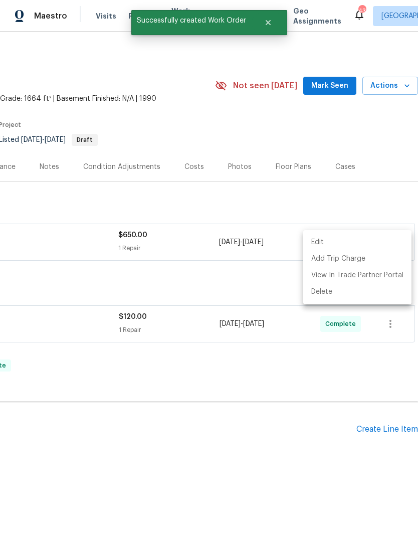
click at [329, 83] on div at bounding box center [209, 272] width 418 height 545
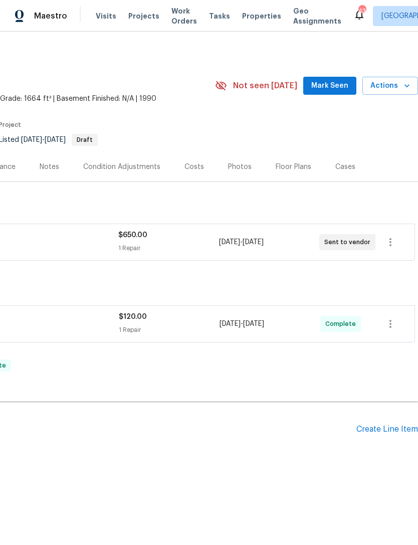
click at [329, 94] on button "Mark Seen" at bounding box center [329, 86] width 53 height 19
click at [335, 88] on span "Seen [DATE]" at bounding box center [332, 86] width 48 height 10
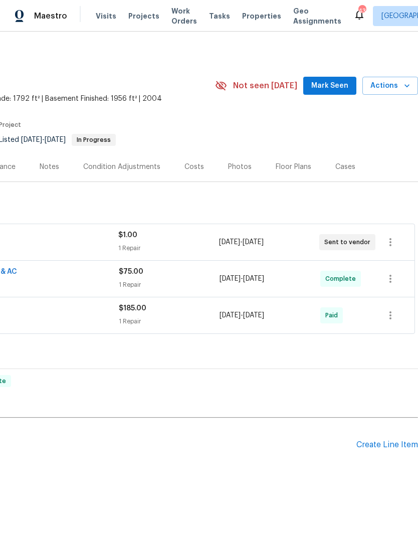
scroll to position [0, 148]
click at [392, 433] on div "Pending Line Items Create Line Item" at bounding box center [135, 444] width 566 height 47
click at [387, 435] on div "Pending Line Items Create Line Item" at bounding box center [135, 444] width 566 height 47
click at [388, 440] on div "Create Line Item" at bounding box center [387, 445] width 62 height 10
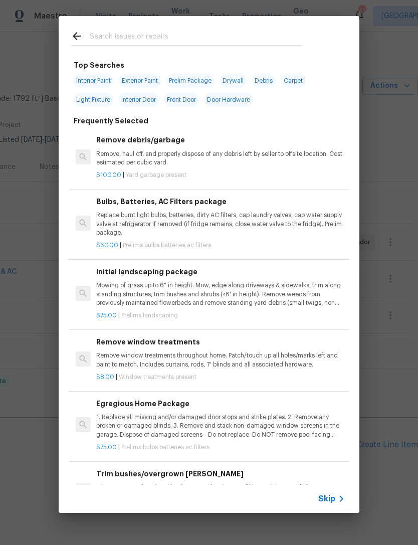
click at [156, 31] on input "text" at bounding box center [196, 37] width 212 height 15
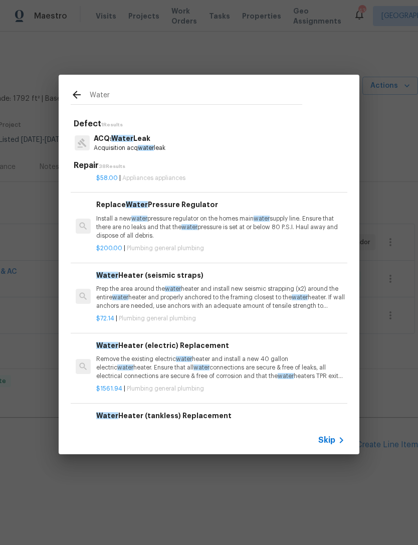
scroll to position [473, 0]
click at [141, 89] on input "Water" at bounding box center [196, 96] width 212 height 15
click at [139, 94] on input "Water" at bounding box center [196, 96] width 212 height 15
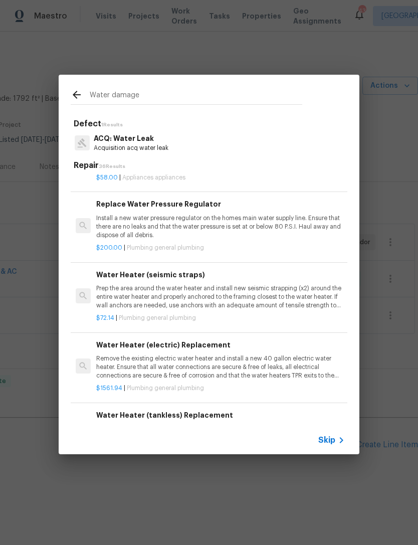
type input "Water damage"
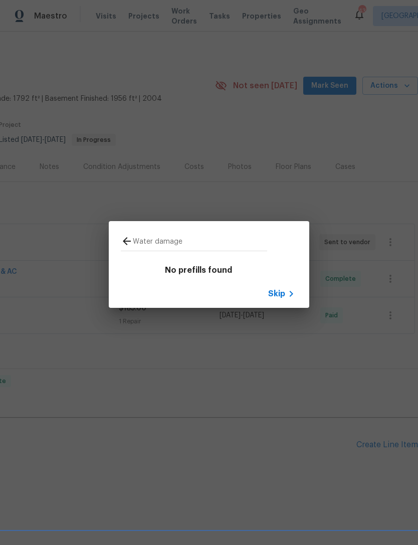
click at [285, 296] on icon at bounding box center [291, 294] width 12 height 12
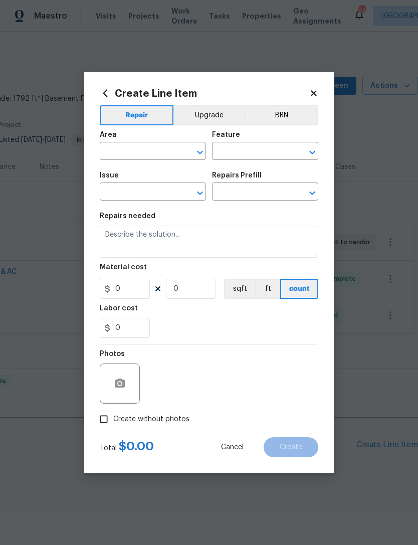
click at [312, 94] on icon at bounding box center [314, 93] width 6 height 6
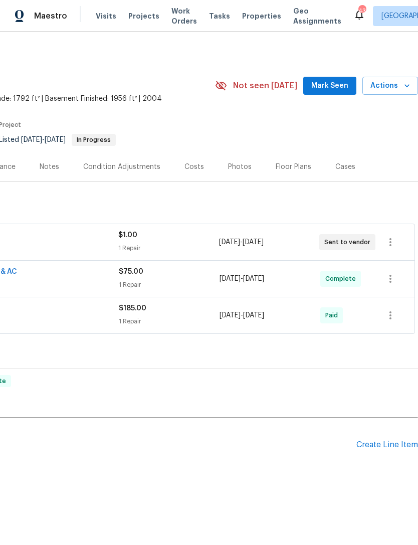
click at [328, 91] on span "Mark Seen" at bounding box center [329, 86] width 37 height 13
click at [389, 445] on div "Create Line Item" at bounding box center [387, 445] width 62 height 10
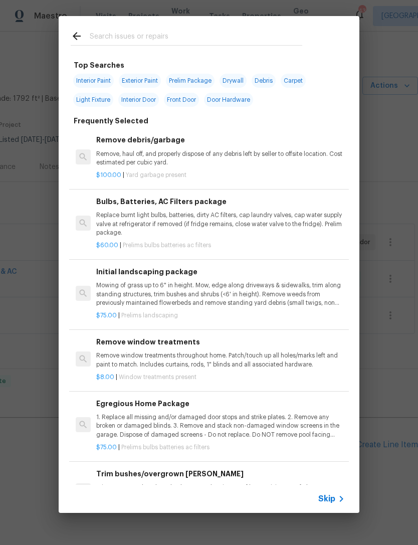
click at [127, 41] on input "text" at bounding box center [196, 37] width 212 height 15
type input "Water"
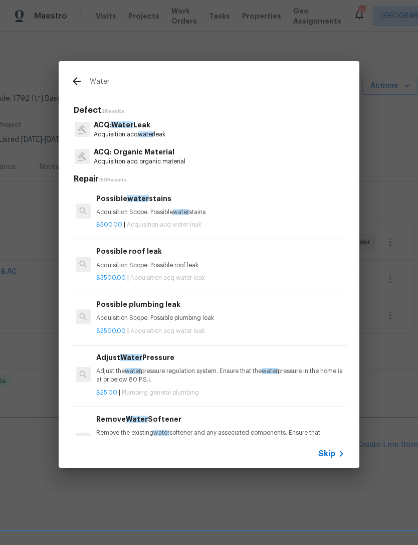
click at [138, 159] on p "Acquisition acq organic material" at bounding box center [140, 161] width 92 height 9
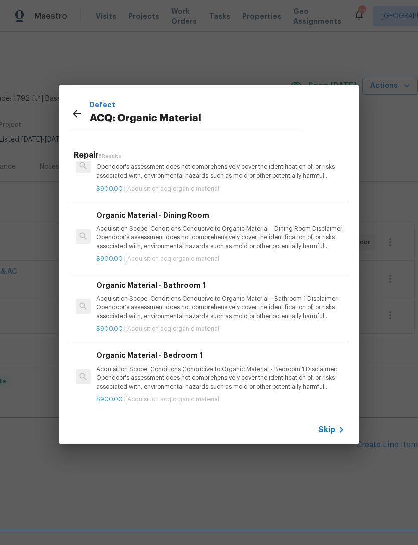
scroll to position [99, 0]
click at [175, 379] on p "Acquisition Scope: Conditions Conducive to Organic Material - Bedroom 1 Disclai…" at bounding box center [220, 378] width 248 height 26
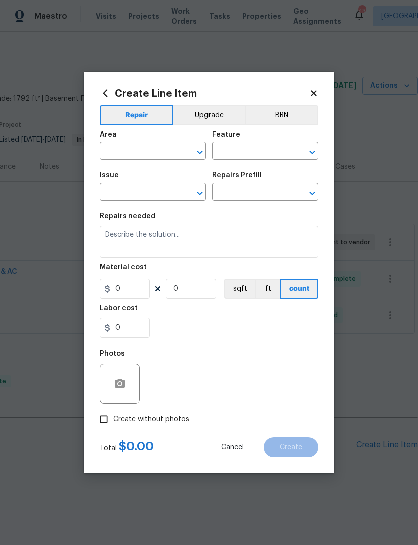
type input "Acquisition"
type input "ACQ: Organic Material"
type input "Organic Material - Bedroom 1 $900.00"
type textarea "Acquisition Scope: Conditions Conducive to Organic Material - Bedroom 1 Disclai…"
type input "900"
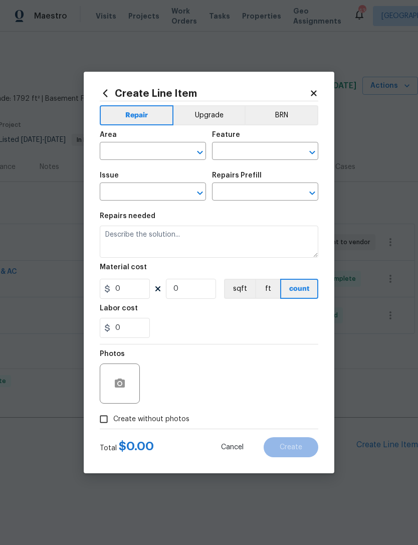
type input "1"
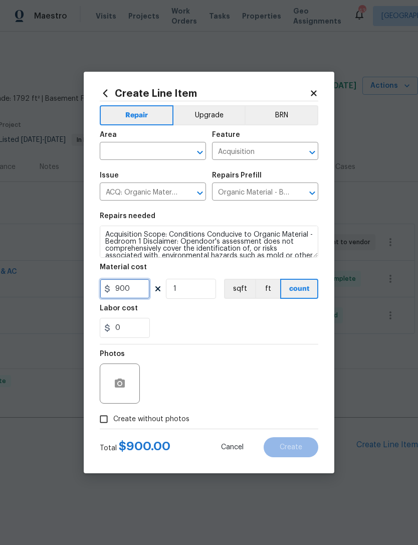
click at [139, 286] on input "900" at bounding box center [125, 289] width 50 height 20
type input "0"
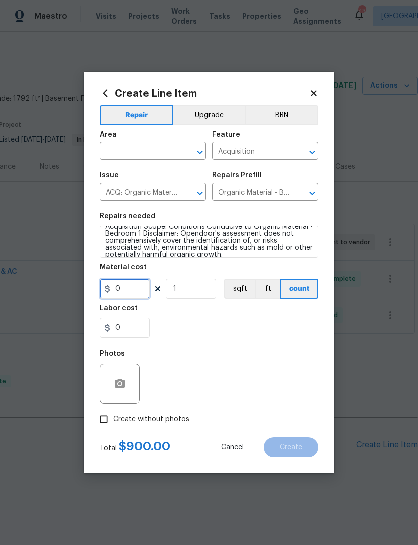
scroll to position [8, 0]
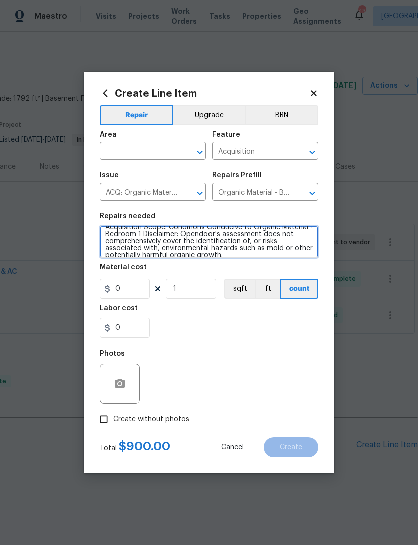
click at [199, 252] on textarea "Acquisition Scope: Conditions Conducive to Organic Material - Bedroom 1 Disclai…" at bounding box center [209, 241] width 218 height 32
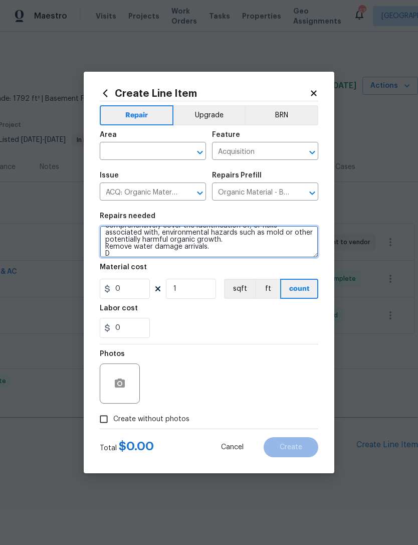
scroll to position [23, 0]
type textarea "Acquisition Scope: Conditions Conducive to Organic Material - Bedroom 1 Disclai…"
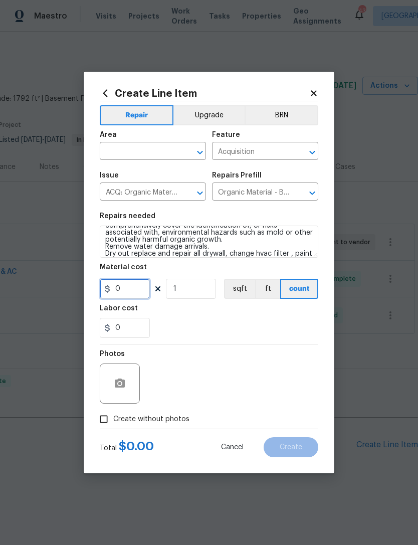
click at [137, 287] on input "0" at bounding box center [125, 289] width 50 height 20
type input "700"
click at [256, 348] on div "Photos" at bounding box center [209, 376] width 218 height 65
click at [101, 424] on input "Create without photos" at bounding box center [103, 418] width 19 height 19
checkbox input "true"
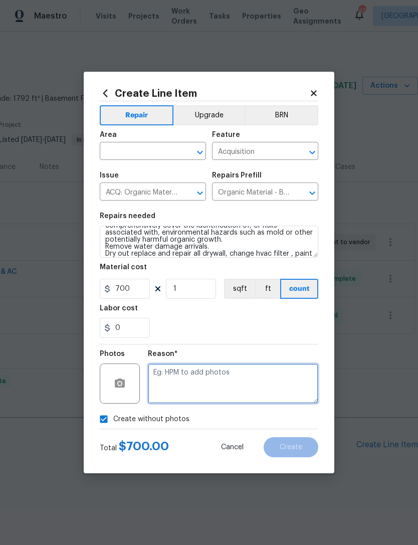
click at [219, 372] on textarea at bounding box center [233, 383] width 170 height 40
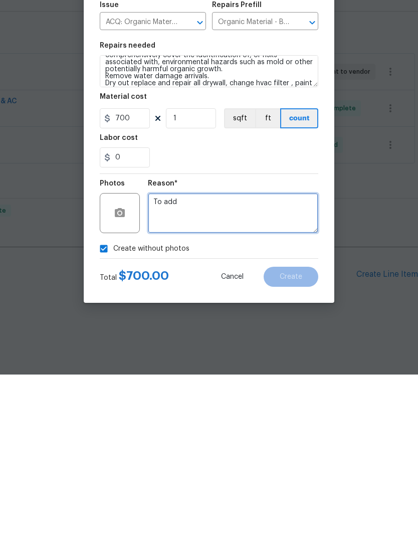
type textarea "To add"
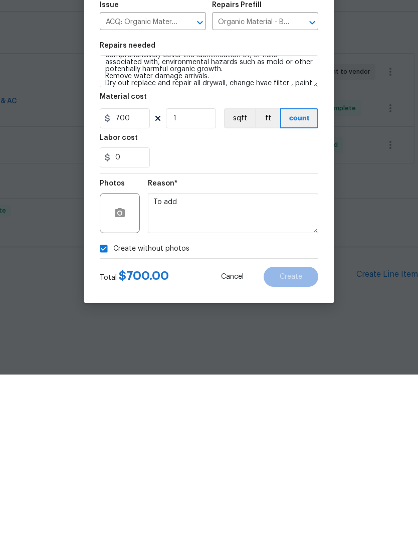
click at [305, 344] on div "Reason* To add" at bounding box center [233, 376] width 170 height 65
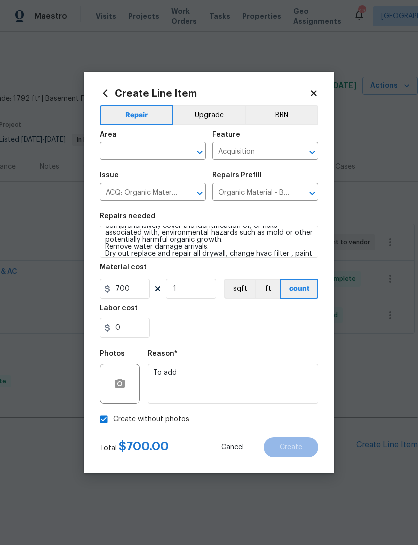
click at [204, 146] on icon "Open" at bounding box center [200, 152] width 12 height 12
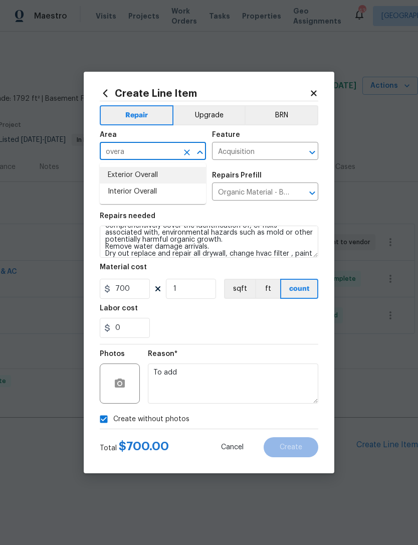
click at [141, 170] on li "Exterior Overall" at bounding box center [153, 175] width 106 height 17
type input "Exterior Overall"
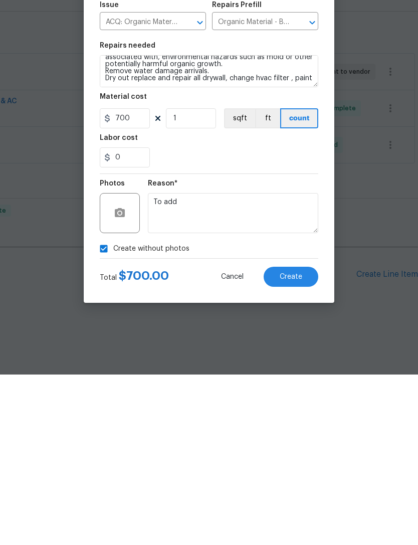
scroll to position [28, 0]
click at [312, 225] on textarea "Acquisition Scope: Conditions Conducive to Organic Material - Bedroom 1 Disclai…" at bounding box center [209, 241] width 218 height 32
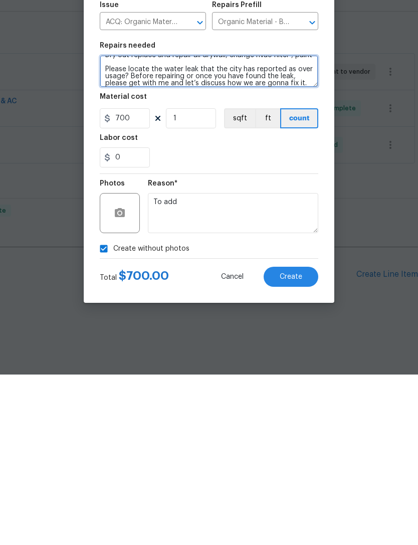
scroll to position [51, 0]
type textarea "Acquisition Scope: Conditions Conducive to Organic Material - Bedroom 1 Disclai…"
click at [291, 443] on span "Create" at bounding box center [291, 447] width 23 height 8
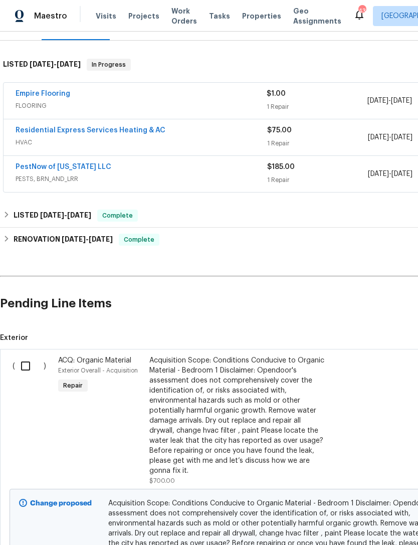
scroll to position [141, 0]
click at [26, 355] on input "checkbox" at bounding box center [29, 365] width 29 height 21
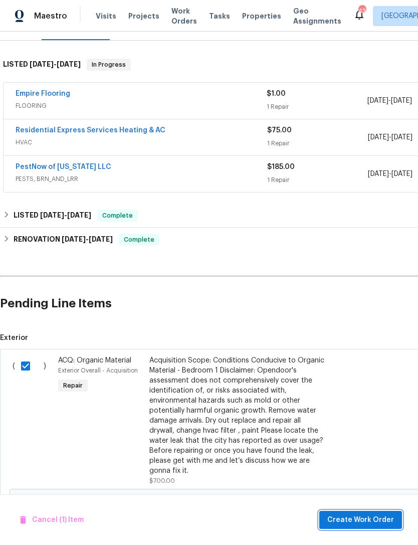
click at [363, 516] on span "Create Work Order" at bounding box center [360, 520] width 67 height 13
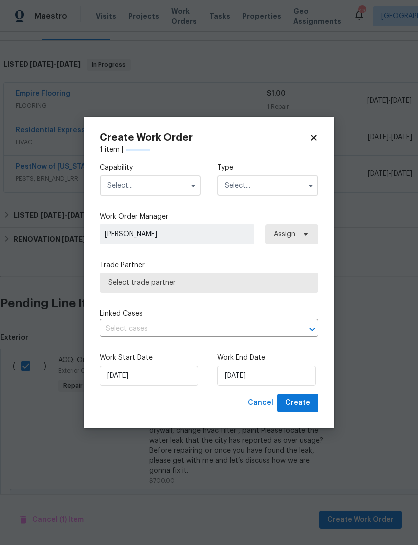
checkbox input "false"
click at [185, 181] on input "text" at bounding box center [150, 185] width 101 height 20
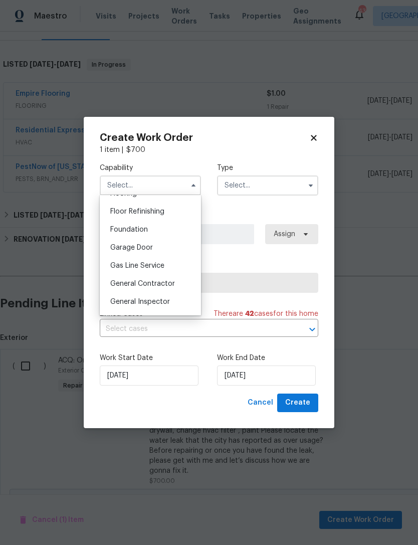
scroll to position [403, 0]
click at [156, 283] on span "General Contractor" at bounding box center [142, 282] width 65 height 7
type input "General Contractor"
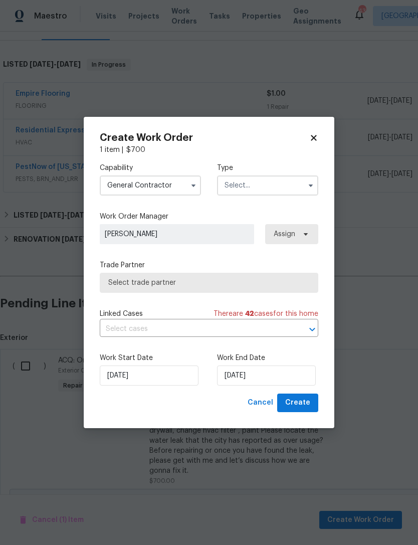
click at [292, 186] on input "text" at bounding box center [267, 185] width 101 height 20
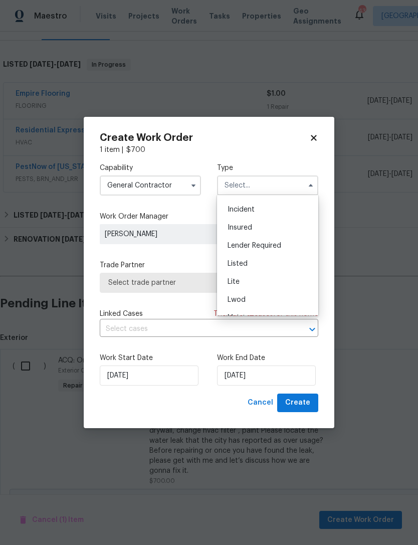
scroll to position [52, 0]
click at [236, 262] on span "Listed" at bounding box center [237, 262] width 20 height 7
type input "Listed"
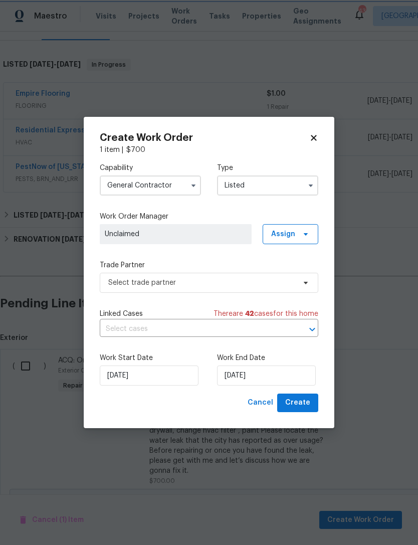
scroll to position [0, 0]
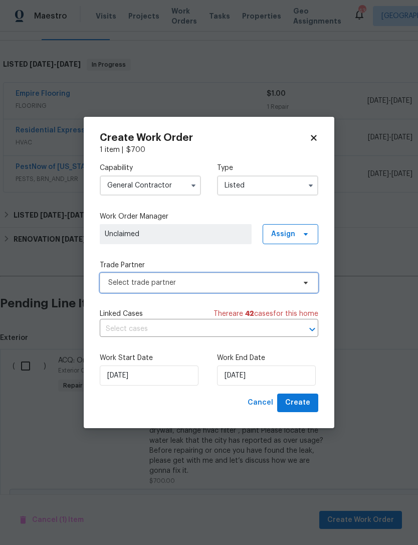
click at [216, 284] on span "Select trade partner" at bounding box center [201, 283] width 187 height 10
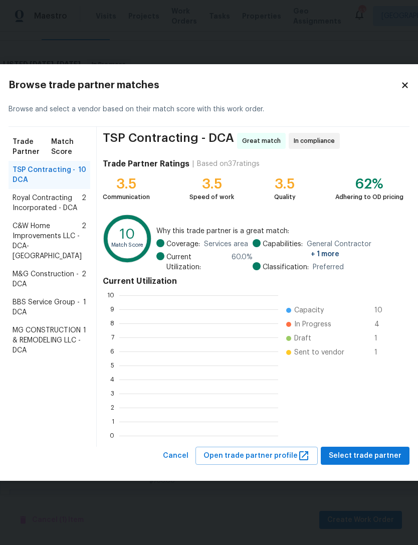
scroll to position [1, 1]
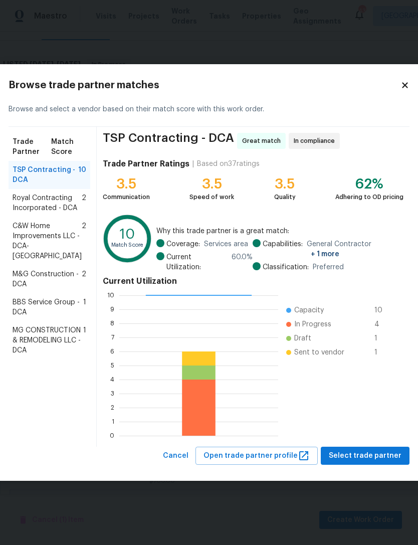
click at [49, 213] on span "Royal Contracting Incorporated - DCA" at bounding box center [47, 203] width 69 height 20
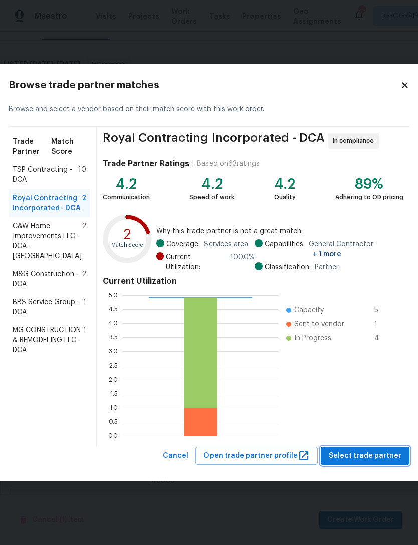
click at [358, 449] on span "Select trade partner" at bounding box center [365, 455] width 73 height 13
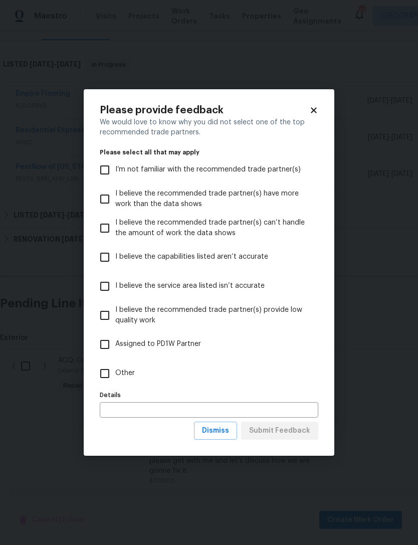
click at [109, 376] on input "Other" at bounding box center [104, 373] width 21 height 21
checkbox input "true"
click at [150, 412] on input "text" at bounding box center [209, 410] width 218 height 16
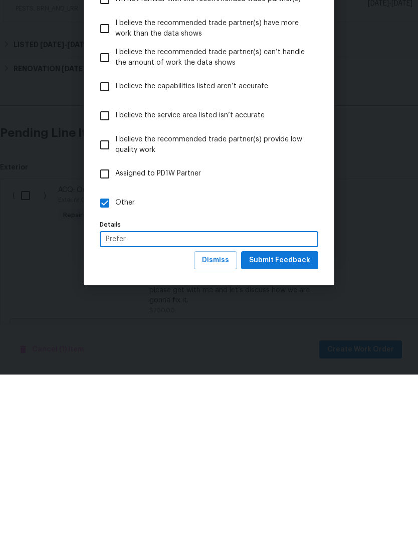
type input "Prefer"
click at [285, 424] on span "Submit Feedback" at bounding box center [279, 430] width 61 height 13
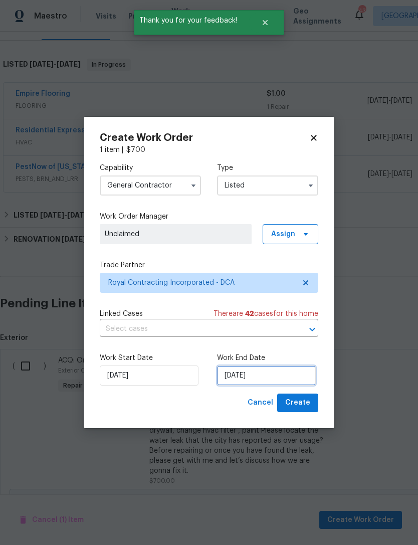
click at [257, 371] on input "[DATE]" at bounding box center [266, 375] width 99 height 20
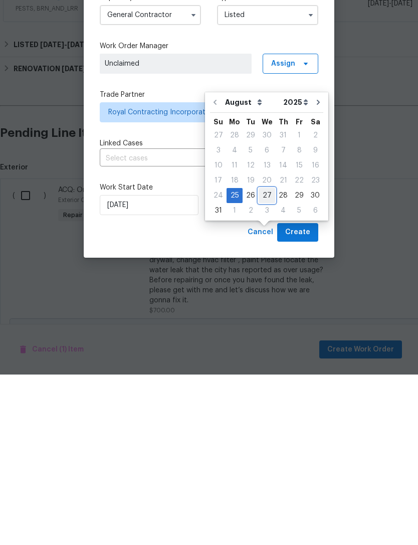
click at [269, 359] on div "27" at bounding box center [267, 366] width 17 height 14
type input "[DATE]"
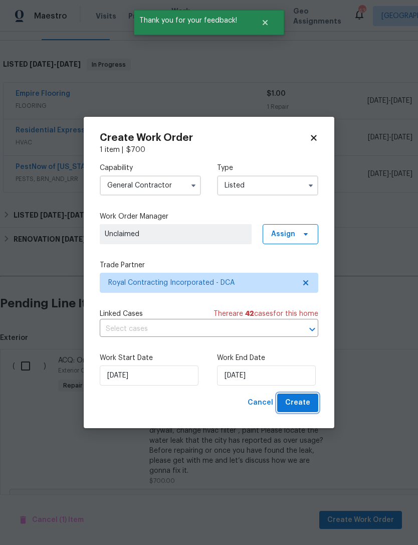
click at [305, 400] on span "Create" at bounding box center [297, 402] width 25 height 13
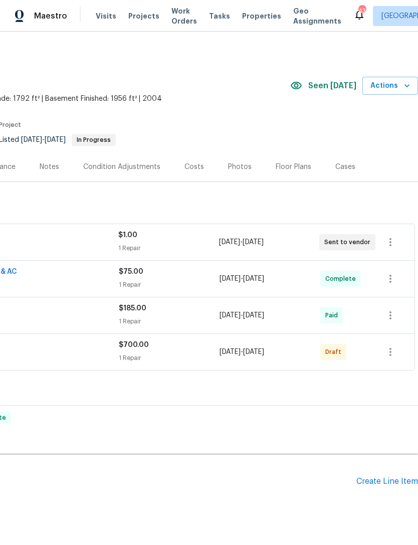
scroll to position [0, 148]
click at [390, 348] on icon "button" at bounding box center [390, 352] width 2 height 8
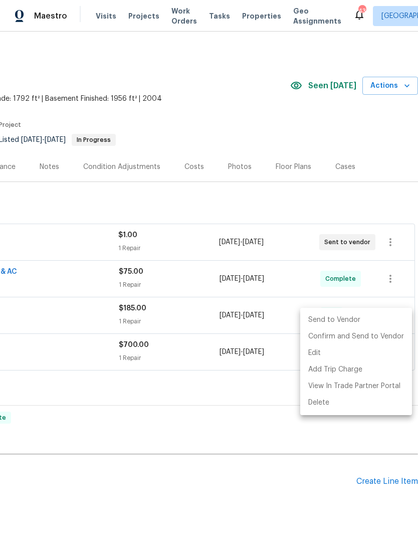
click at [348, 314] on li "Send to Vendor" at bounding box center [356, 320] width 112 height 17
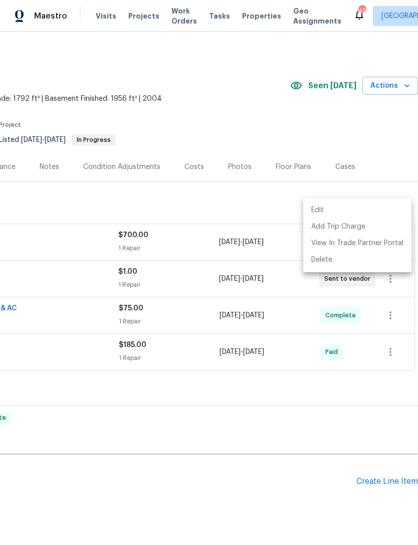
click at [193, 131] on div at bounding box center [209, 272] width 418 height 545
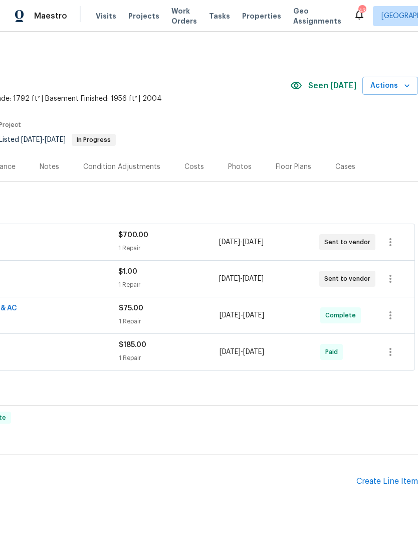
click at [201, 152] on div "Costs" at bounding box center [194, 167] width 44 height 30
